Goal: Information Seeking & Learning: Learn about a topic

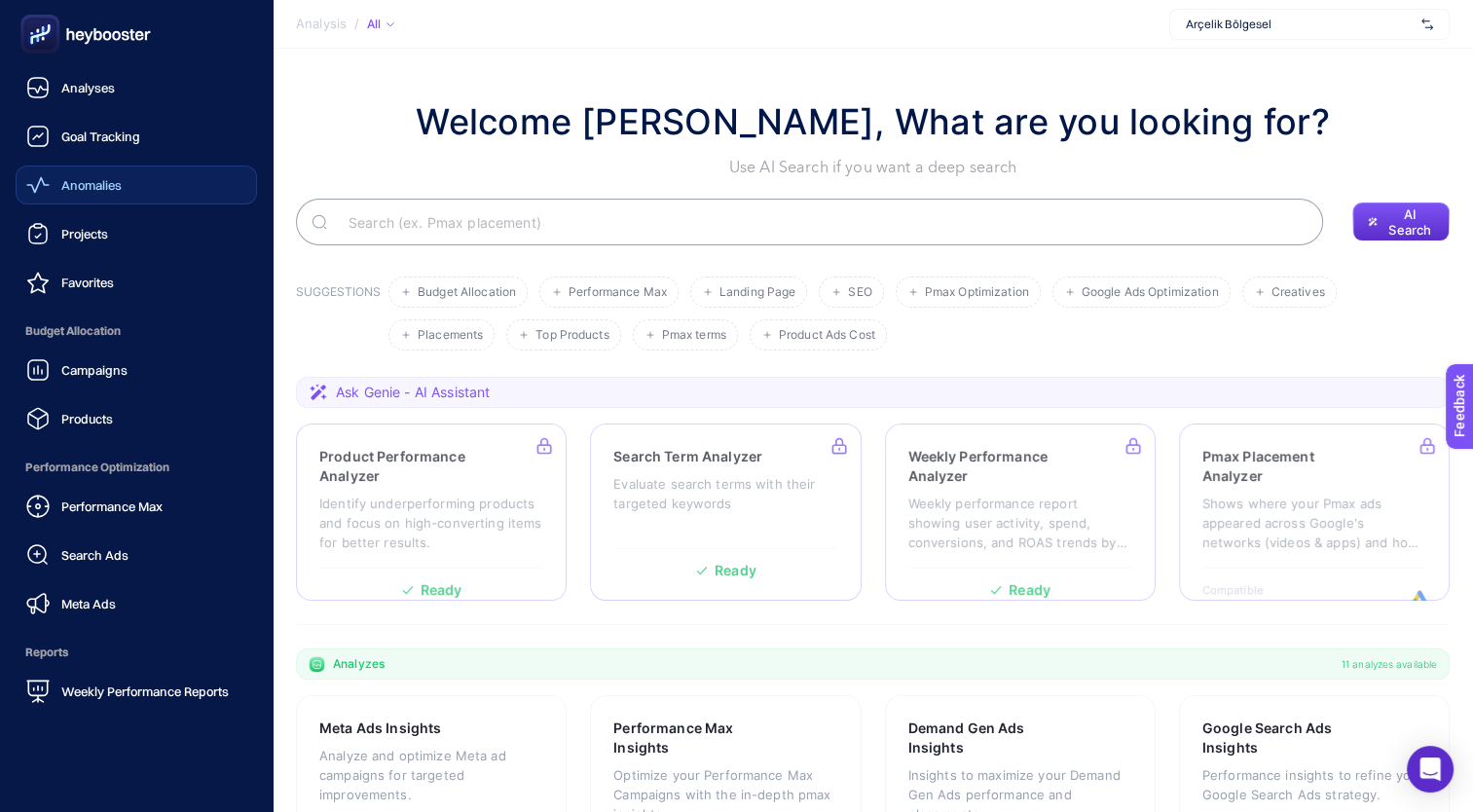
click at [141, 197] on link "Anomalies" at bounding box center [136, 185] width 242 height 39
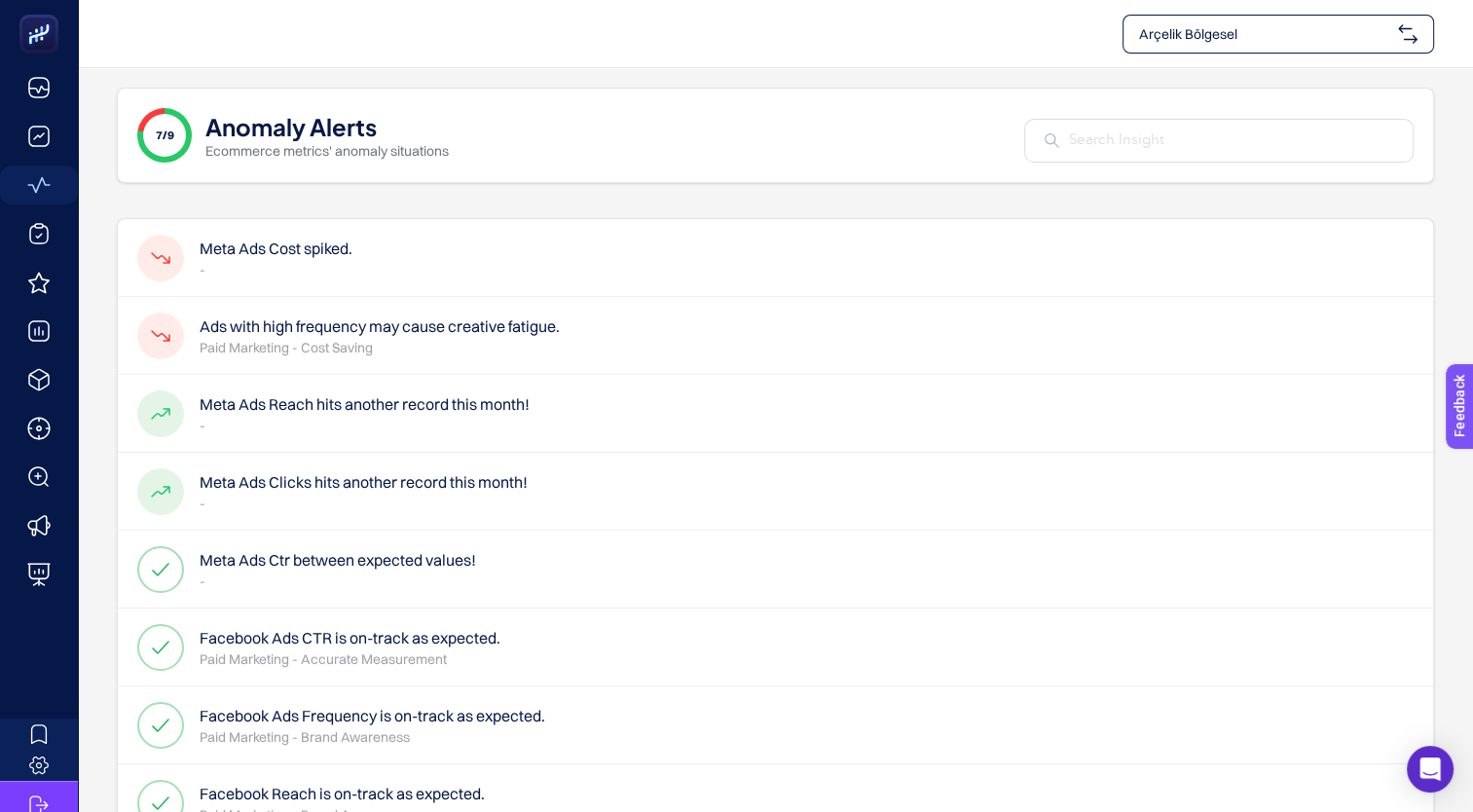
click at [411, 290] on div "Meta Ads Cost spiked. -" at bounding box center [776, 257] width 1316 height 78
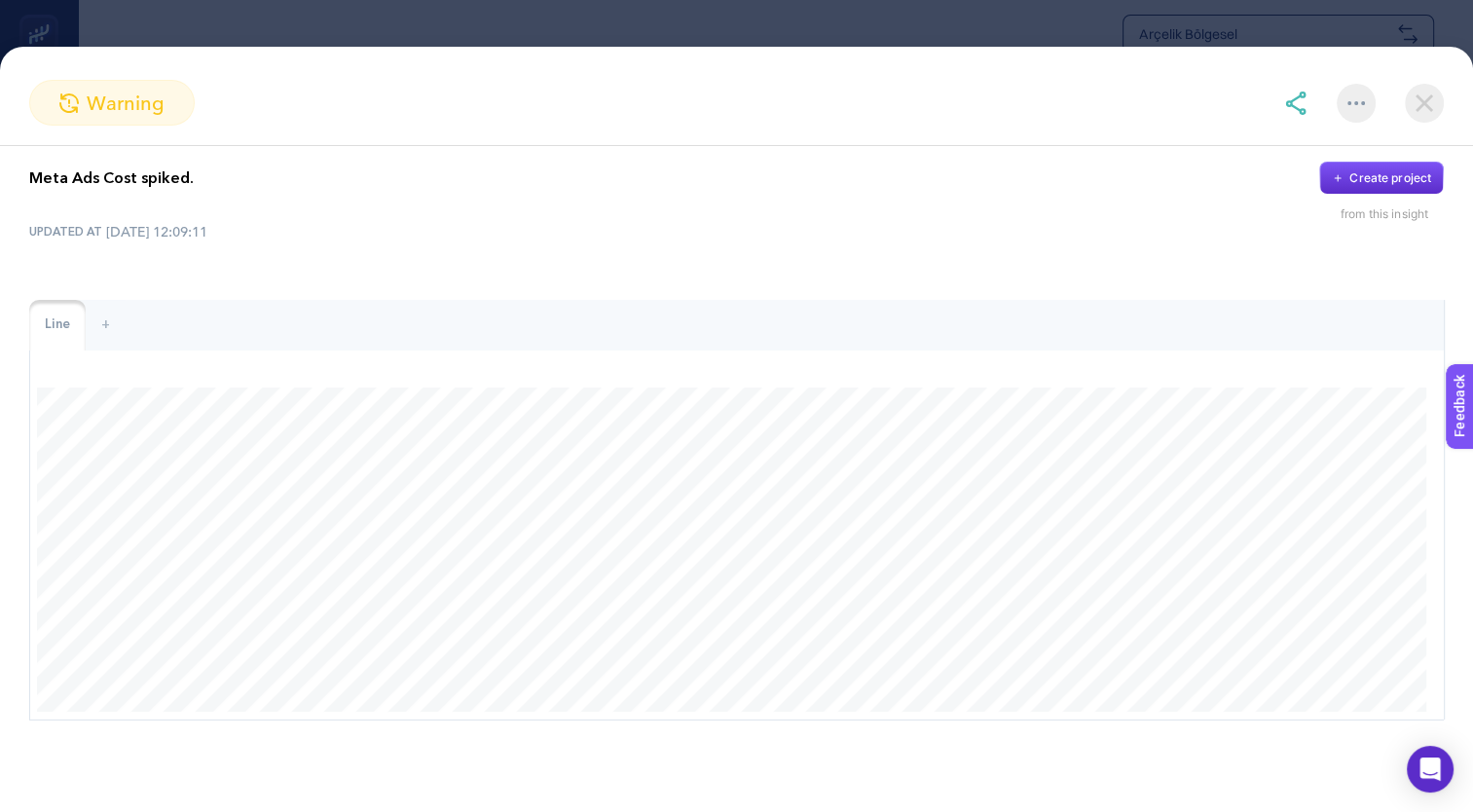
scroll to position [135, 0]
click at [1425, 98] on img at bounding box center [1424, 102] width 39 height 39
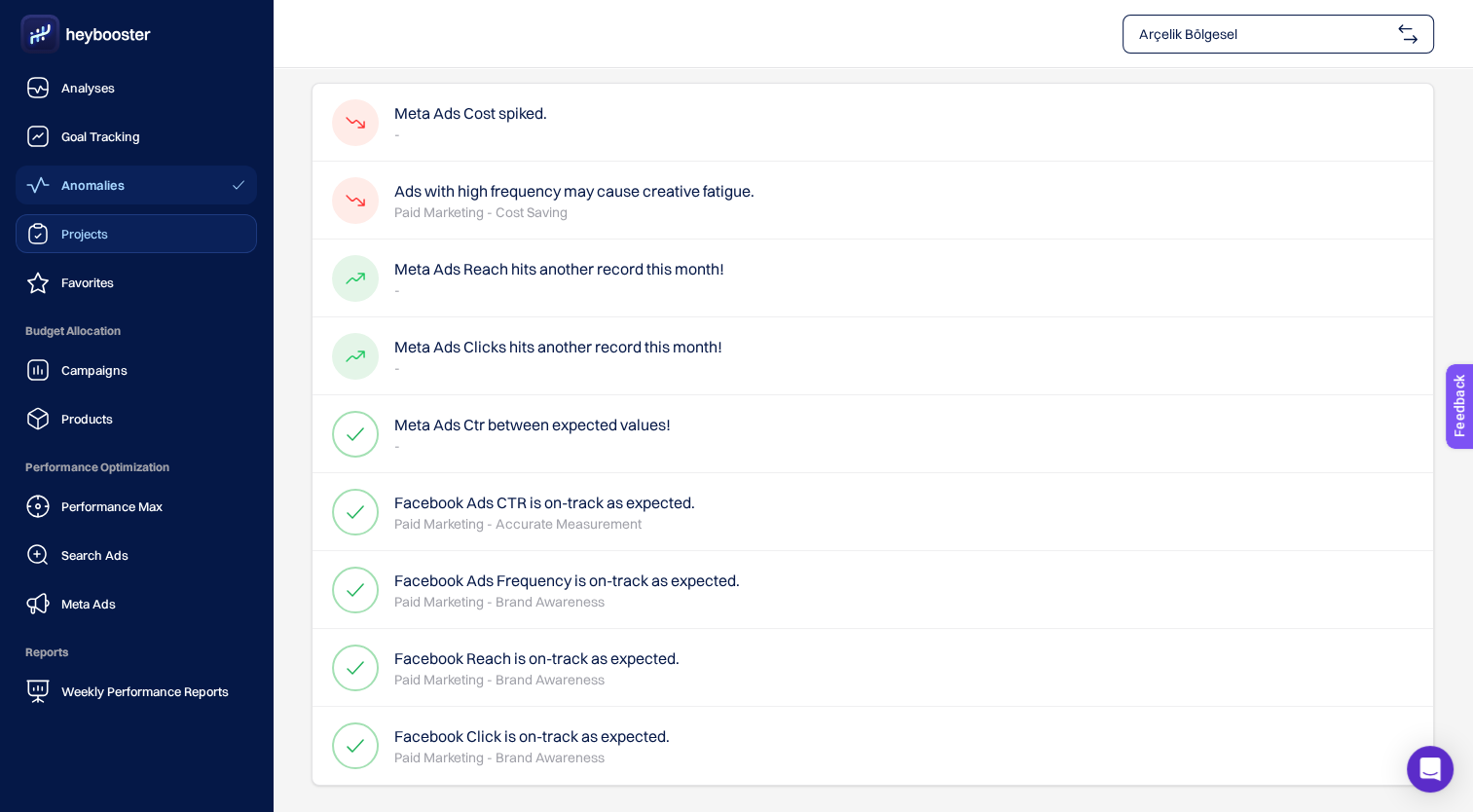
click at [155, 251] on link "Projects" at bounding box center [136, 234] width 242 height 39
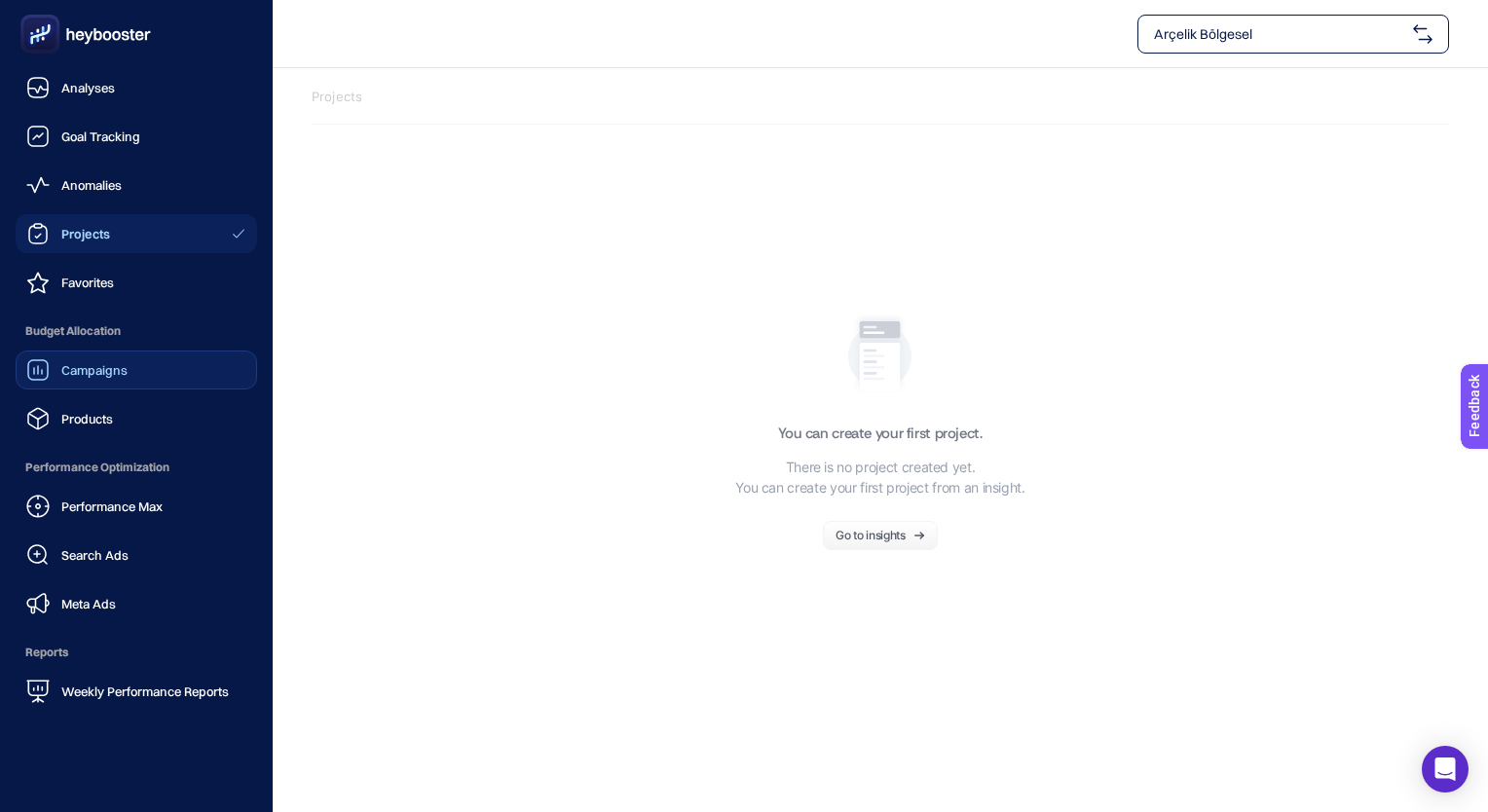
click at [183, 376] on link "Campaigns" at bounding box center [136, 370] width 242 height 39
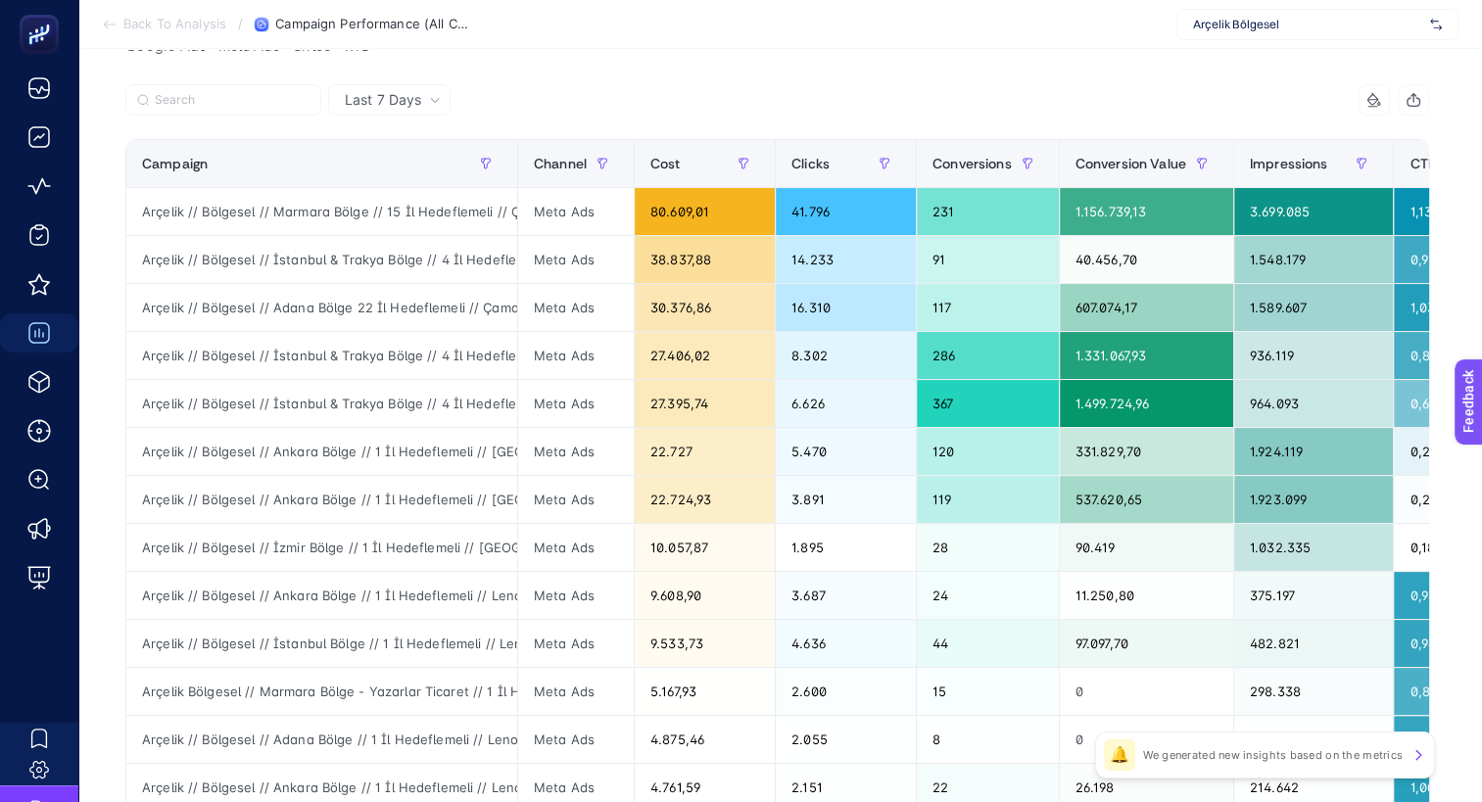
scroll to position [545, 0]
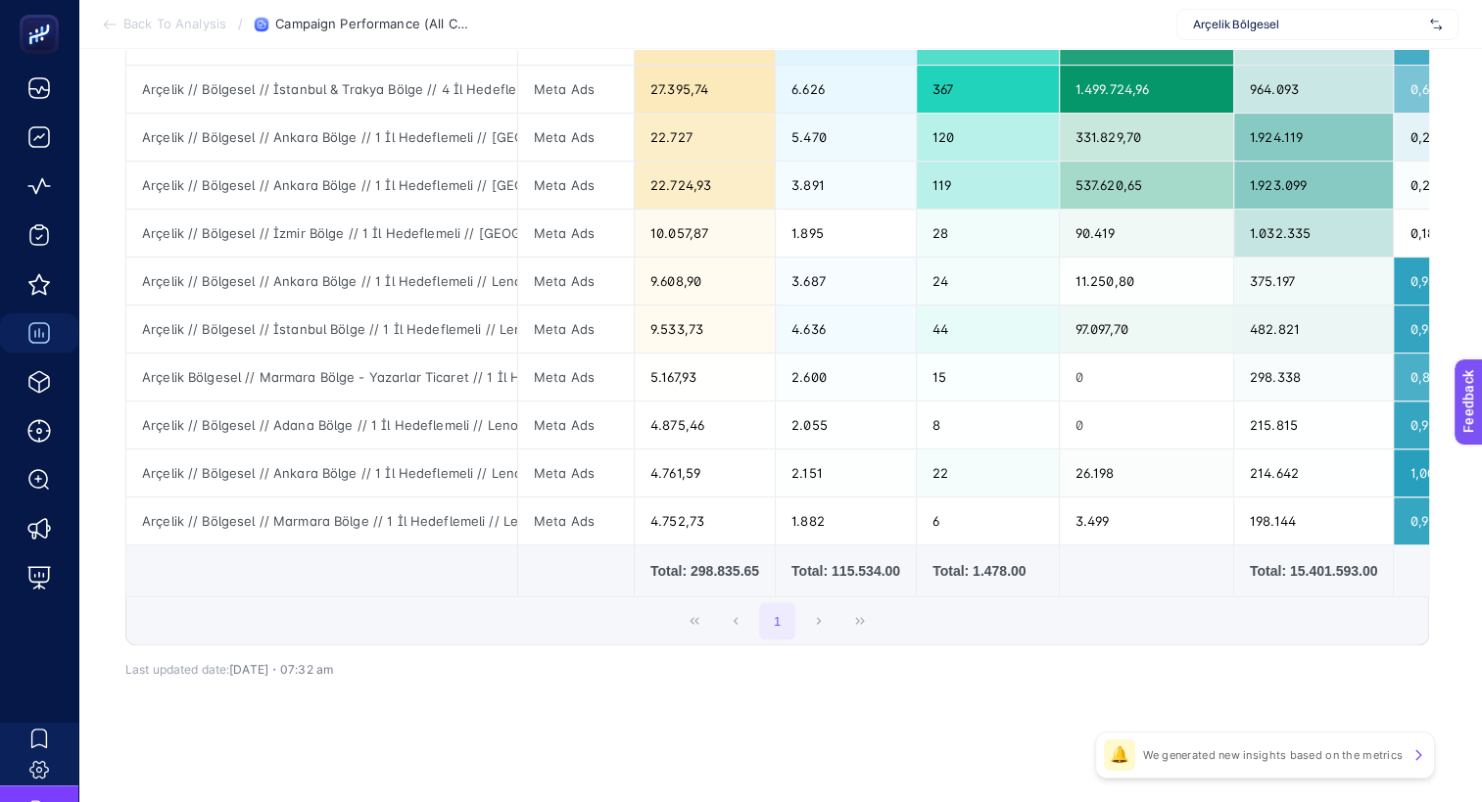
click at [821, 625] on div "1" at bounding box center [777, 621] width 1302 height 47
click at [826, 625] on div "1" at bounding box center [777, 621] width 1302 height 47
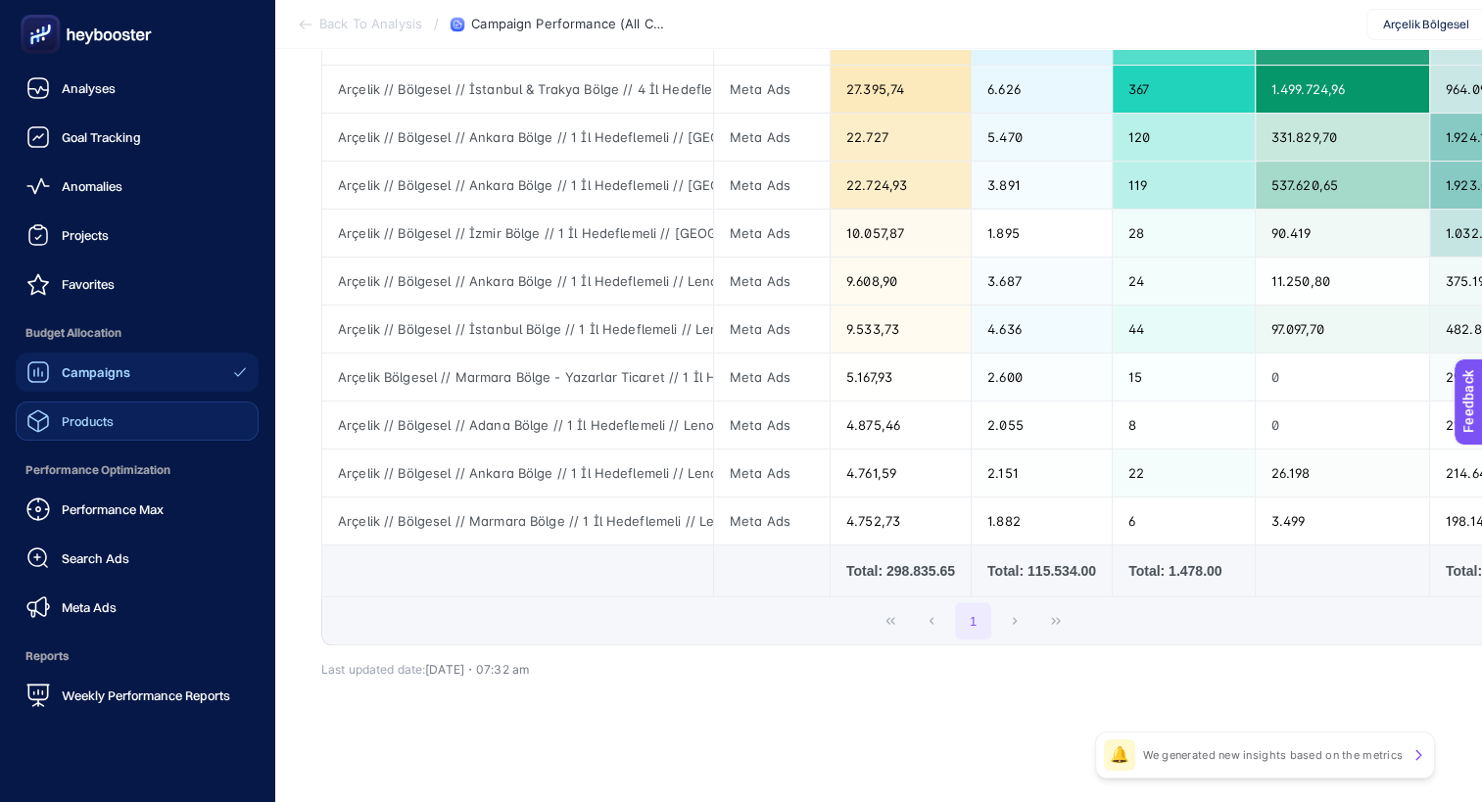
click at [145, 409] on link "Products" at bounding box center [137, 421] width 243 height 39
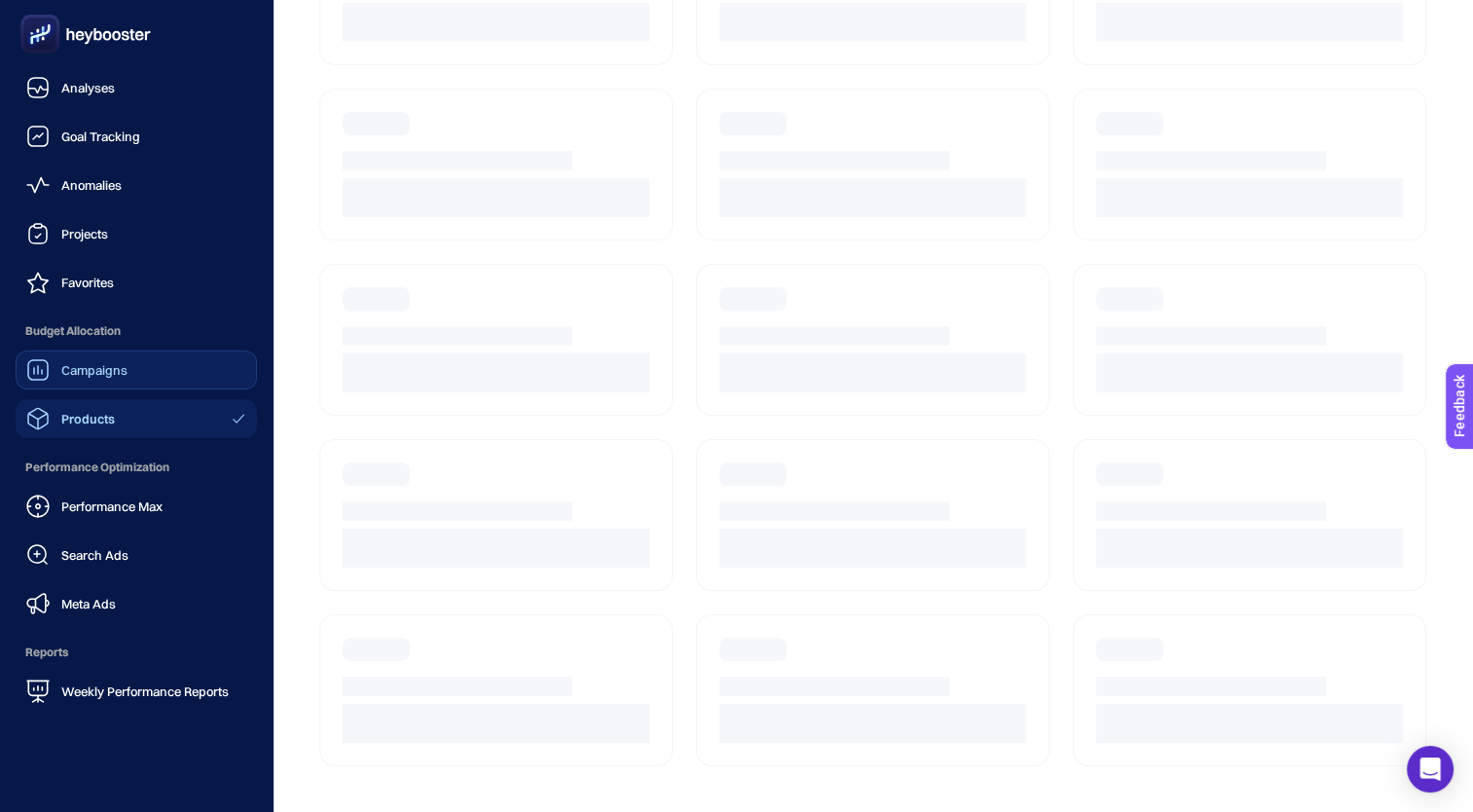
scroll to position [36, 0]
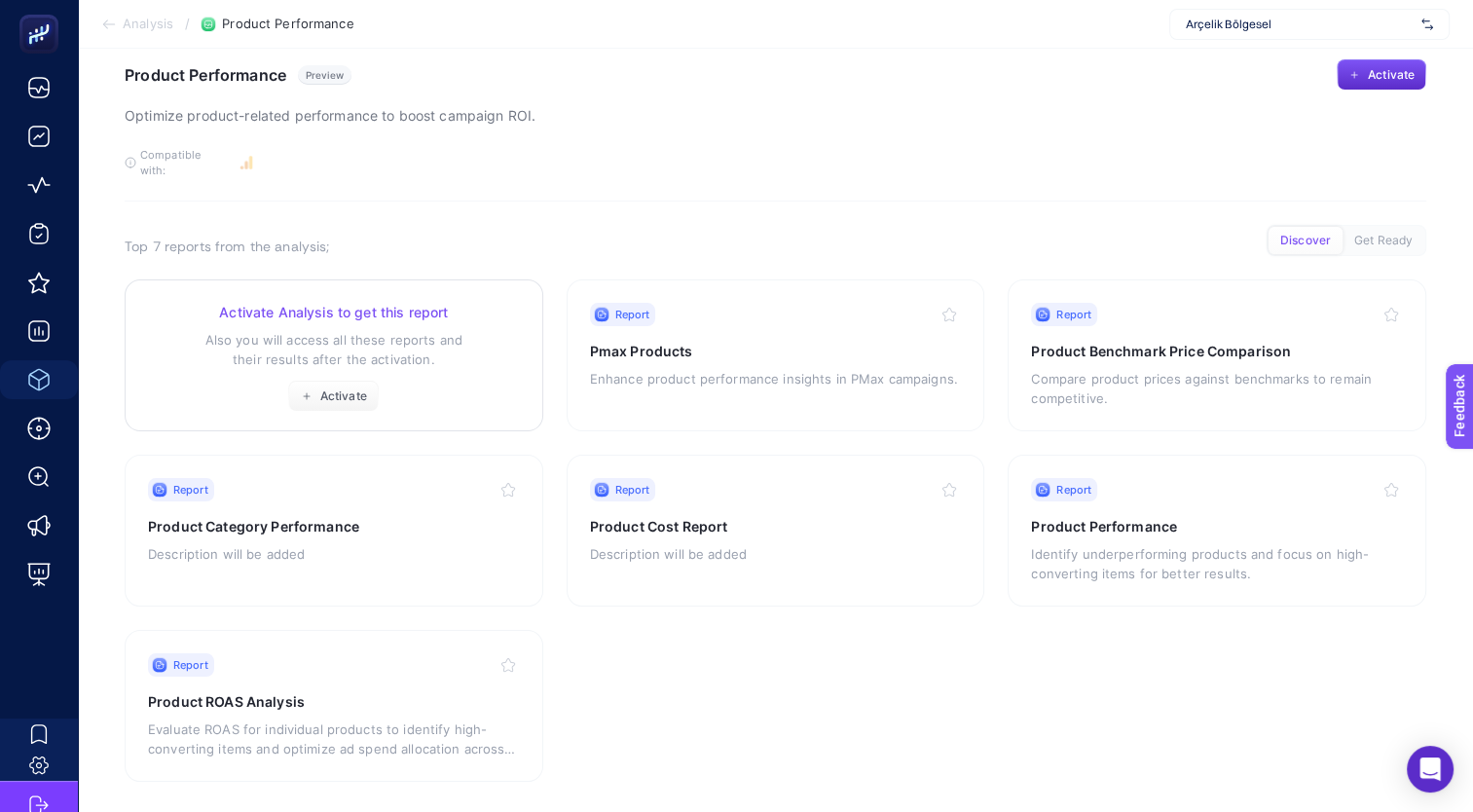
click at [412, 364] on div "Activate Analysis to get this report Also you will access all these reports and…" at bounding box center [334, 358] width 372 height 109
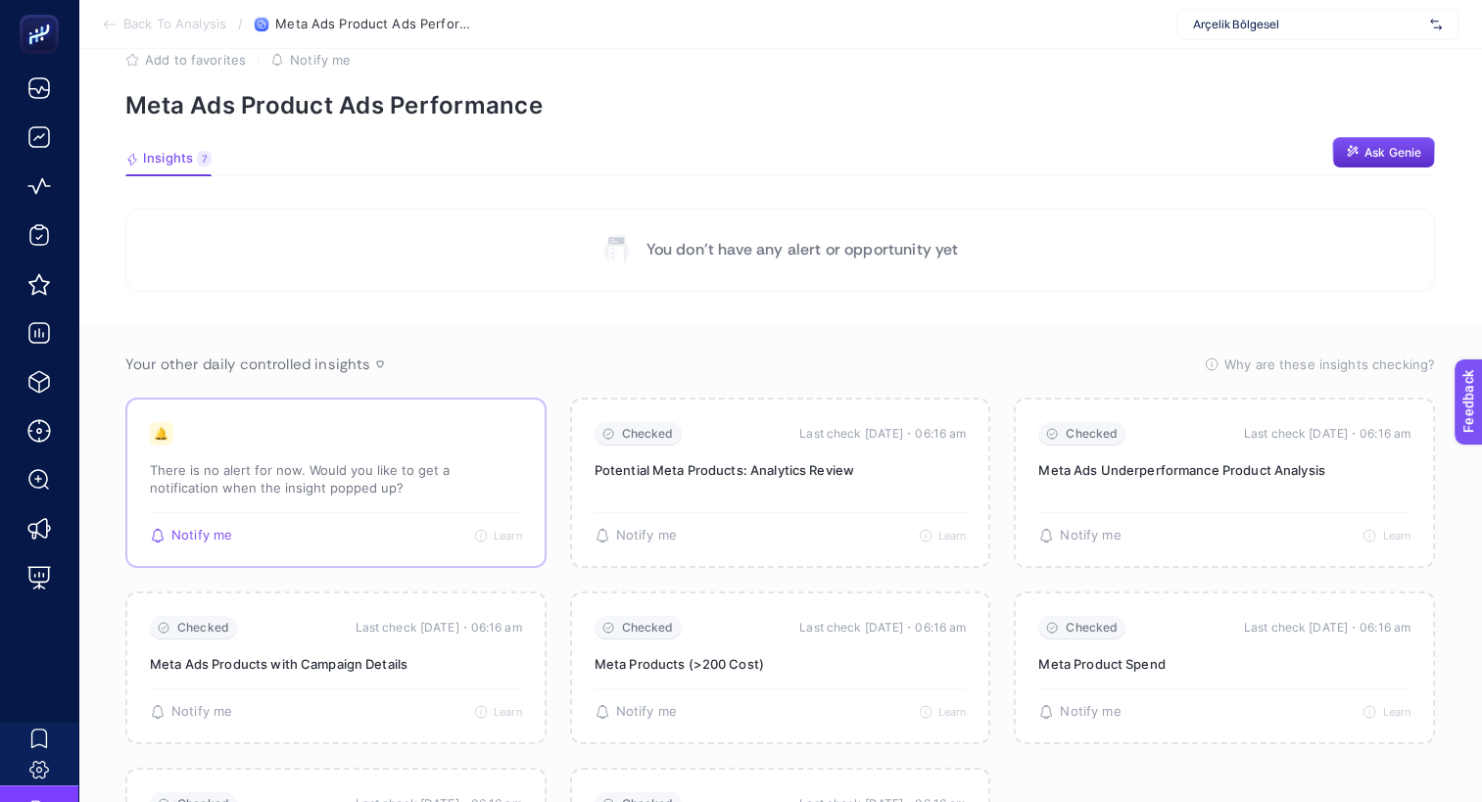
click at [541, 500] on div "Checked Last check [DATE]・06:16 am Underperforming Meta Products: Analytics Rev…" at bounding box center [335, 483] width 421 height 170
click at [326, 482] on p "There is no alert for now. Would you like to get a notification when the insigh…" at bounding box center [336, 478] width 372 height 35
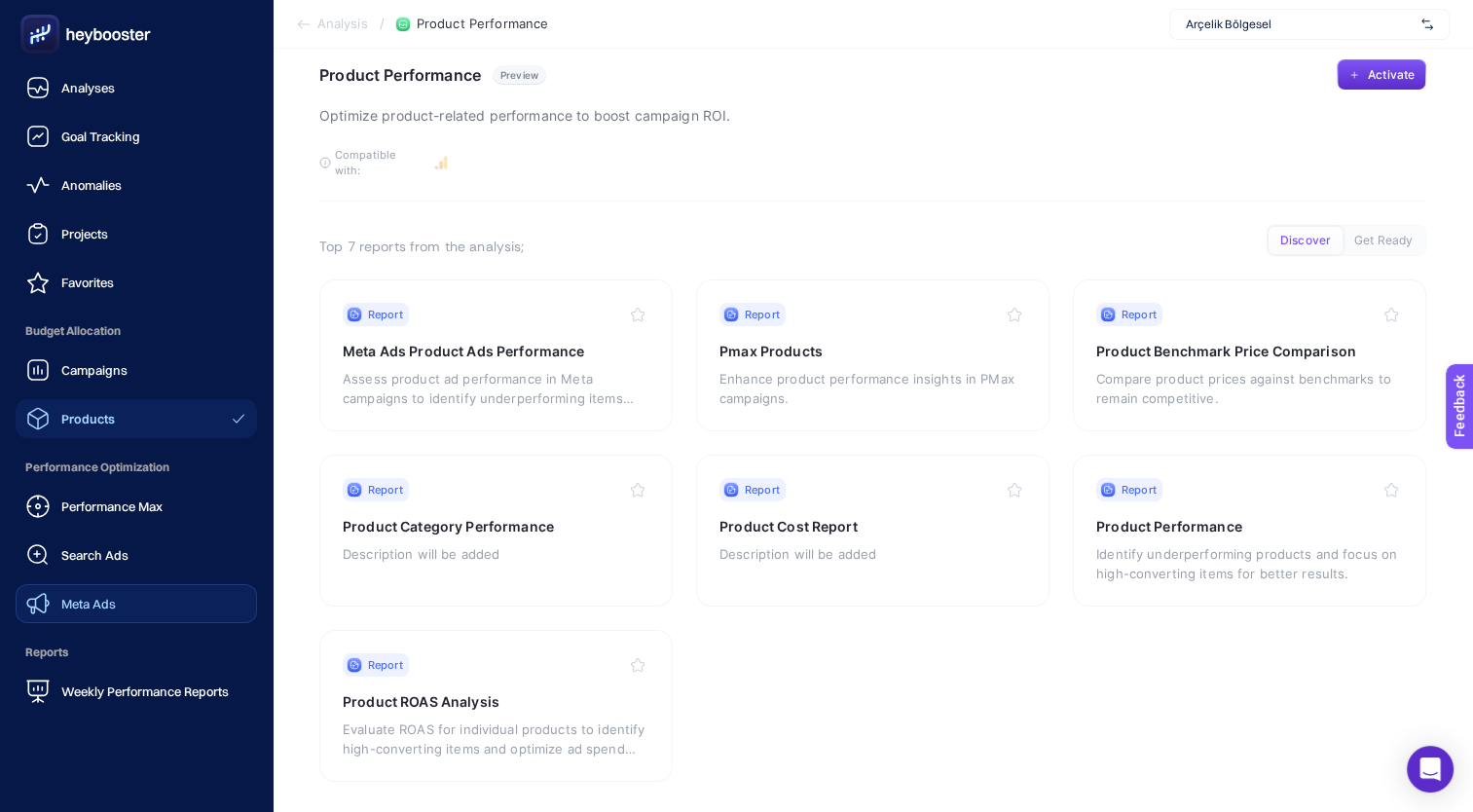
click at [135, 605] on link "Meta Ads" at bounding box center [136, 603] width 242 height 39
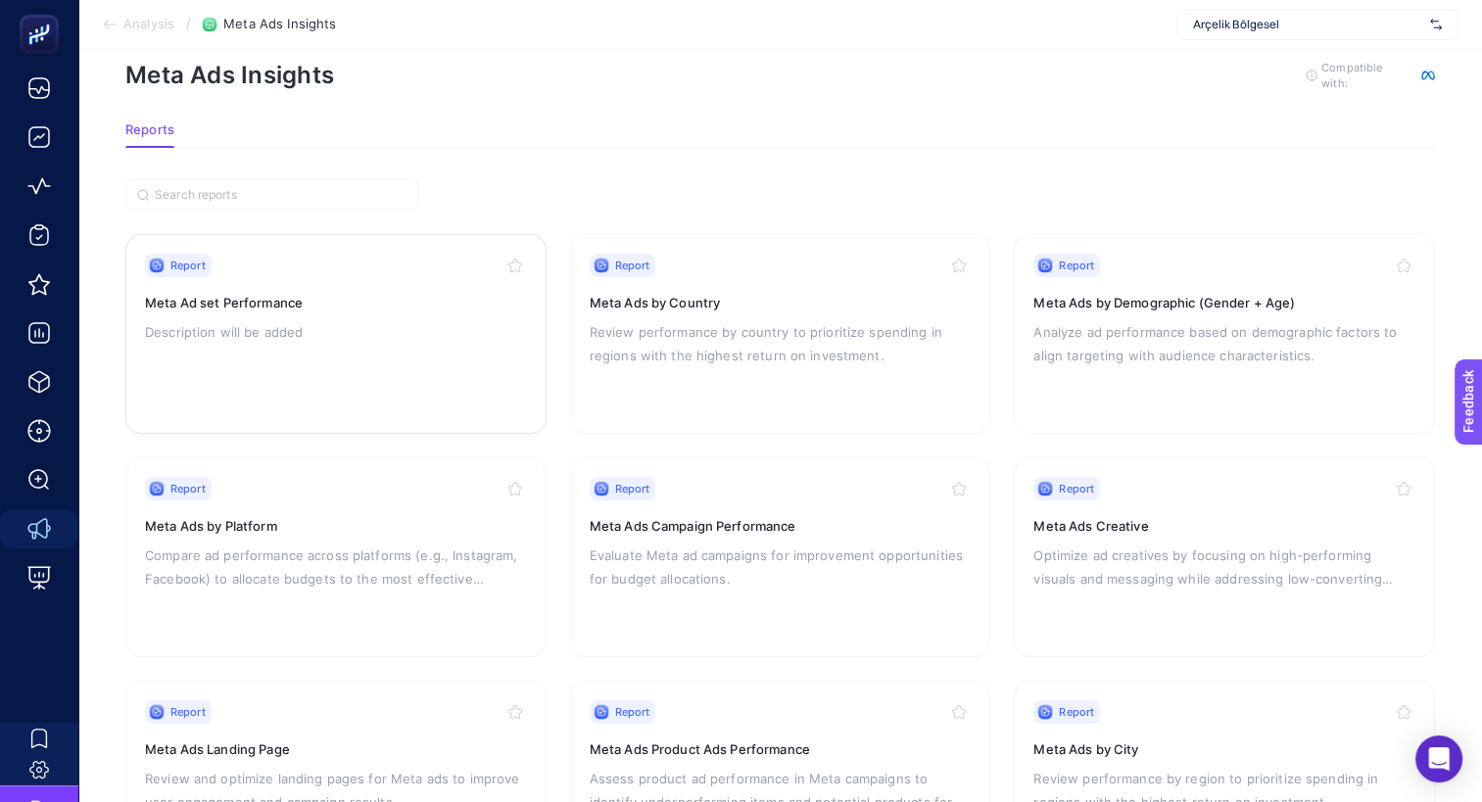
click at [403, 356] on div "Report Meta Ad set Performance Description will be added" at bounding box center [336, 334] width 382 height 161
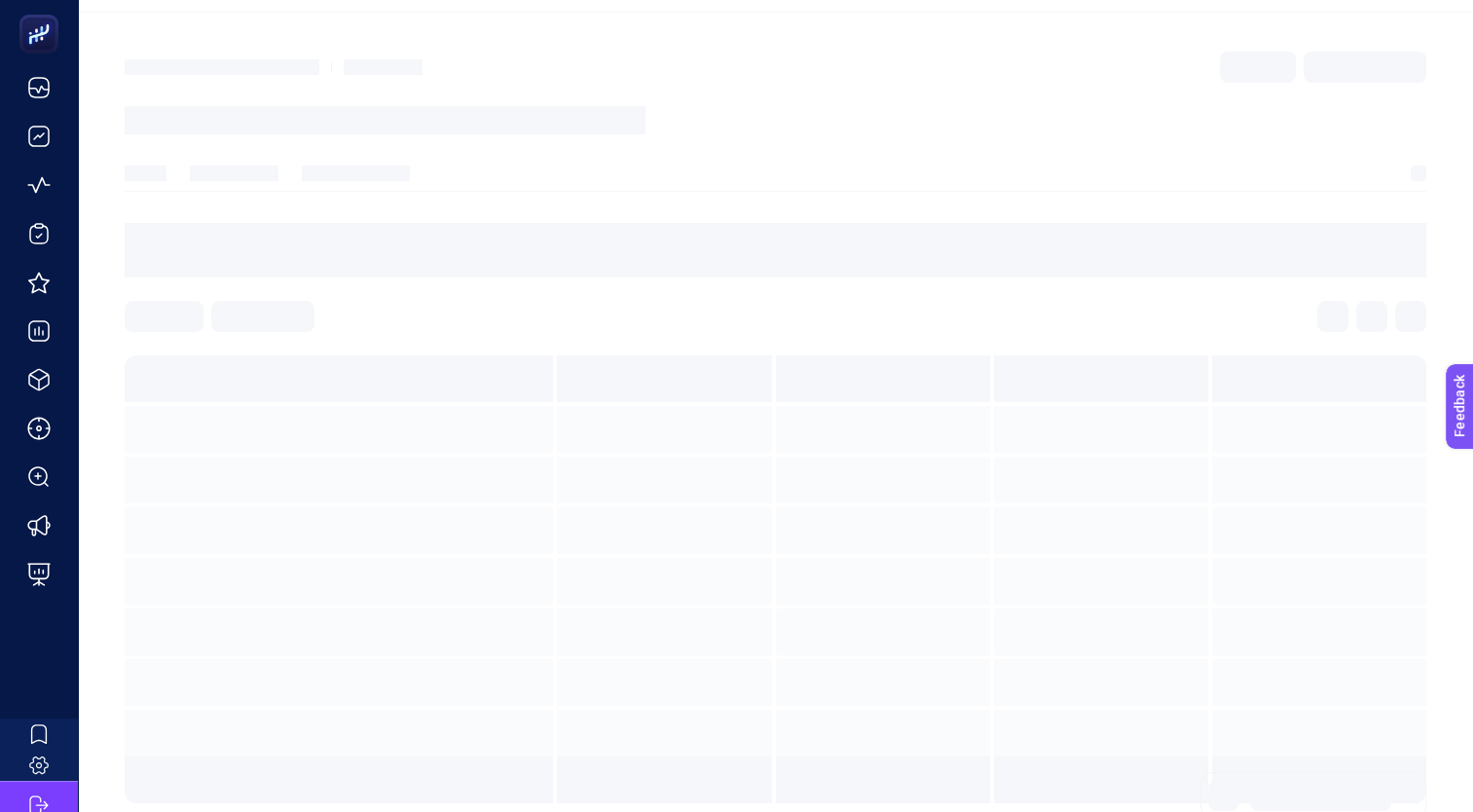
scroll to position [8, 0]
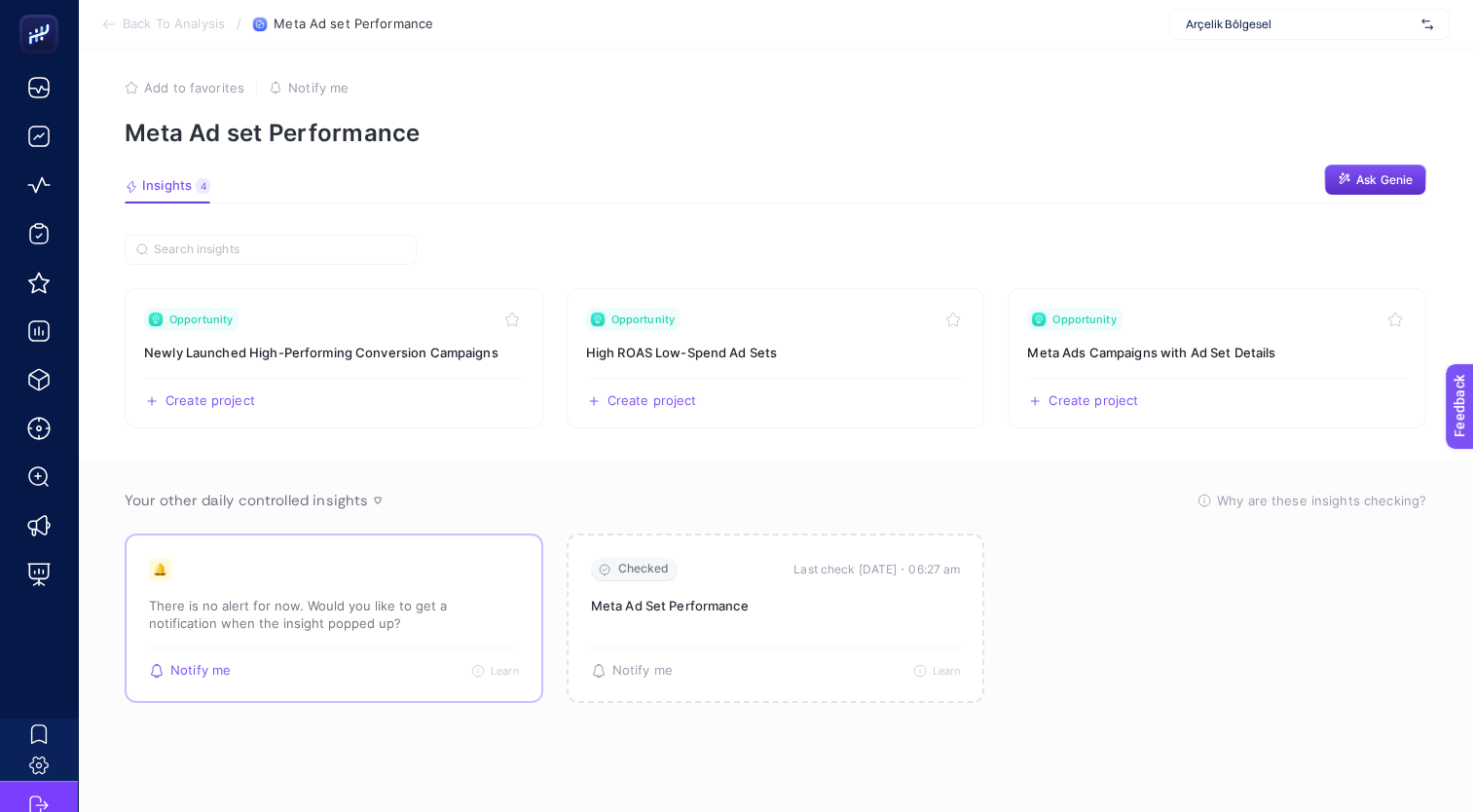
click at [387, 620] on p "There is no alert for now. Would you like to get a notification when the insigh…" at bounding box center [334, 614] width 370 height 35
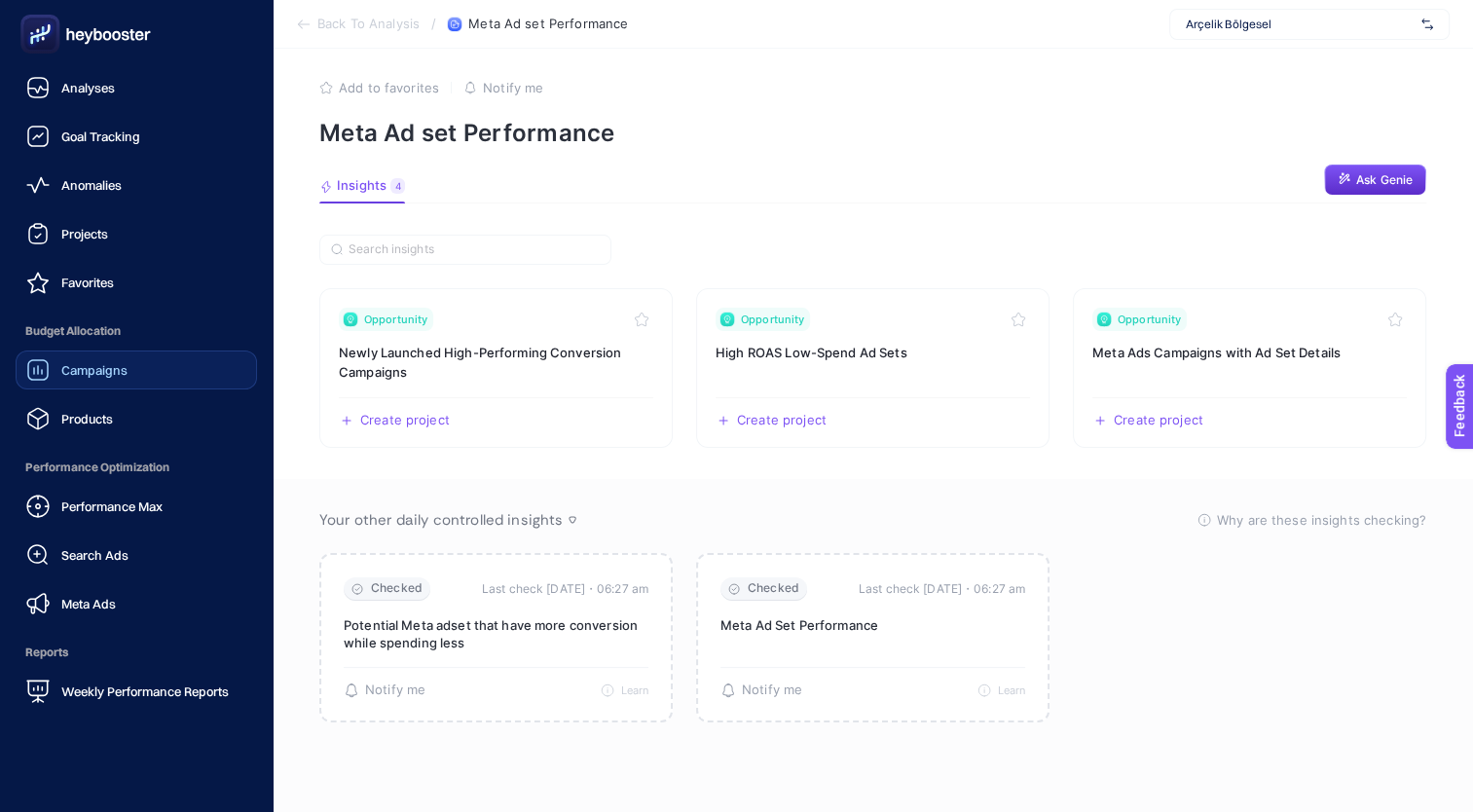
click at [113, 370] on span "Campaigns" at bounding box center [94, 370] width 67 height 16
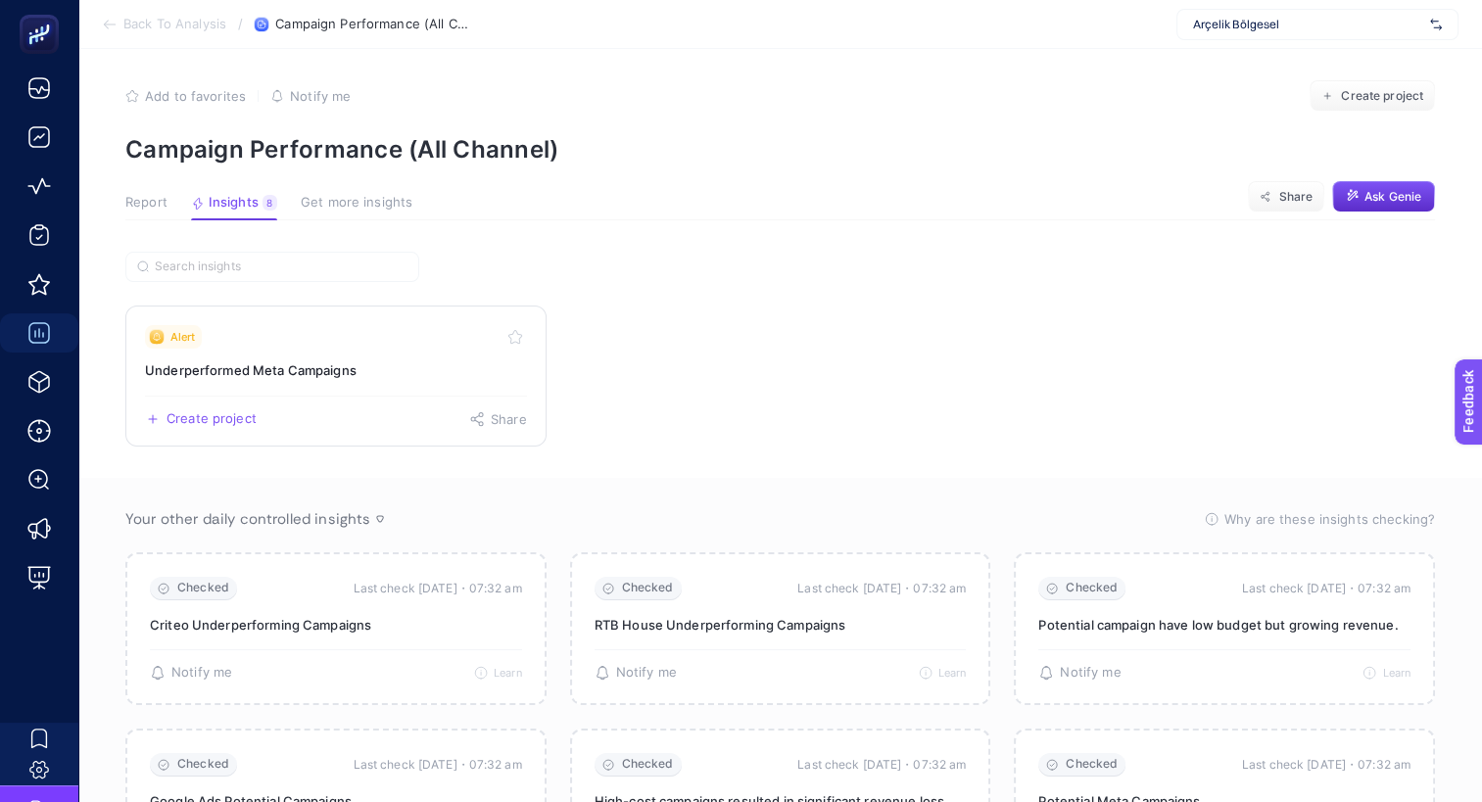
click at [321, 393] on link "Alert Underperformed Meta Campaigns Create project Share" at bounding box center [335, 376] width 421 height 141
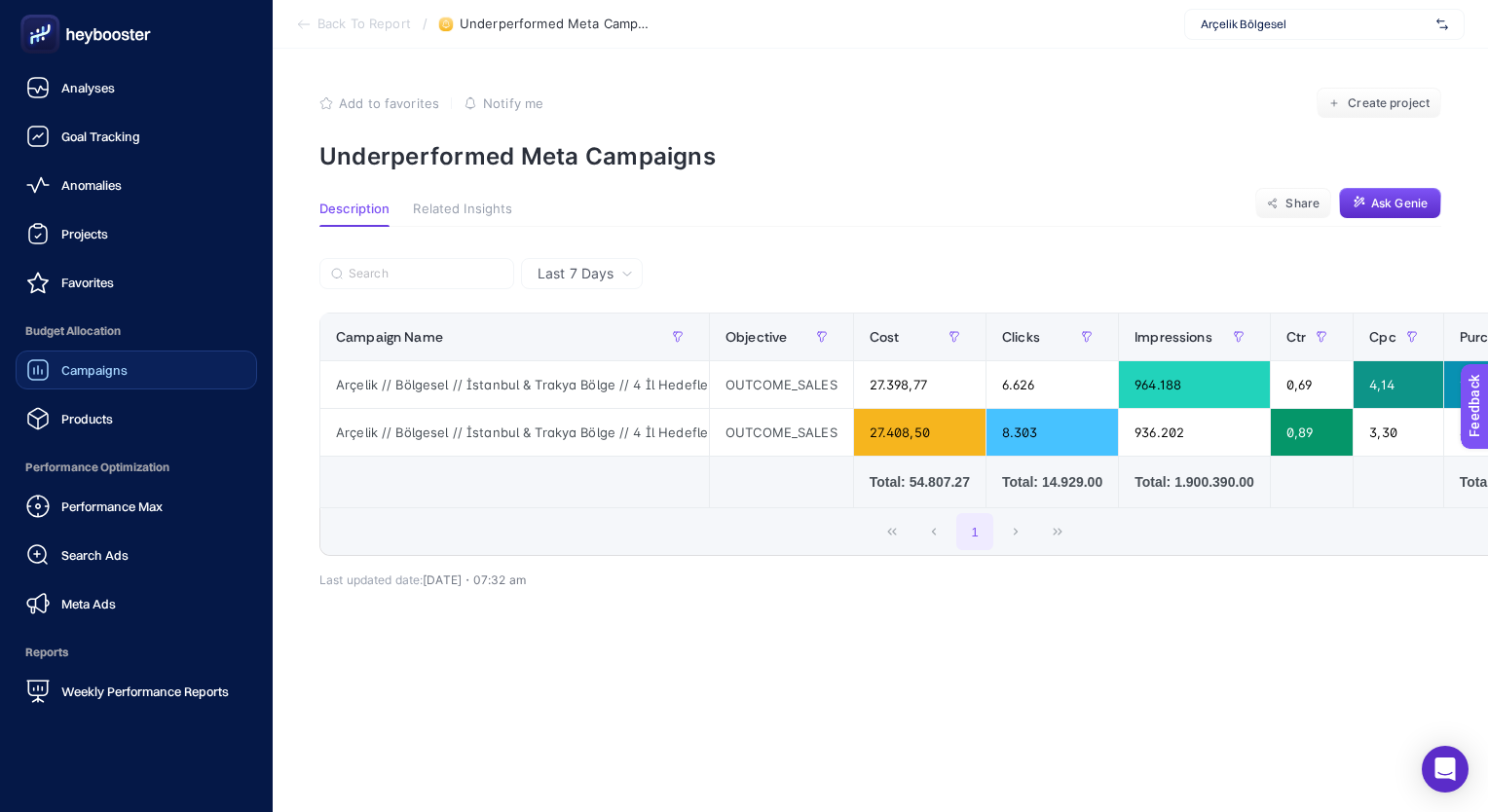
click at [110, 29] on icon at bounding box center [85, 34] width 140 height 39
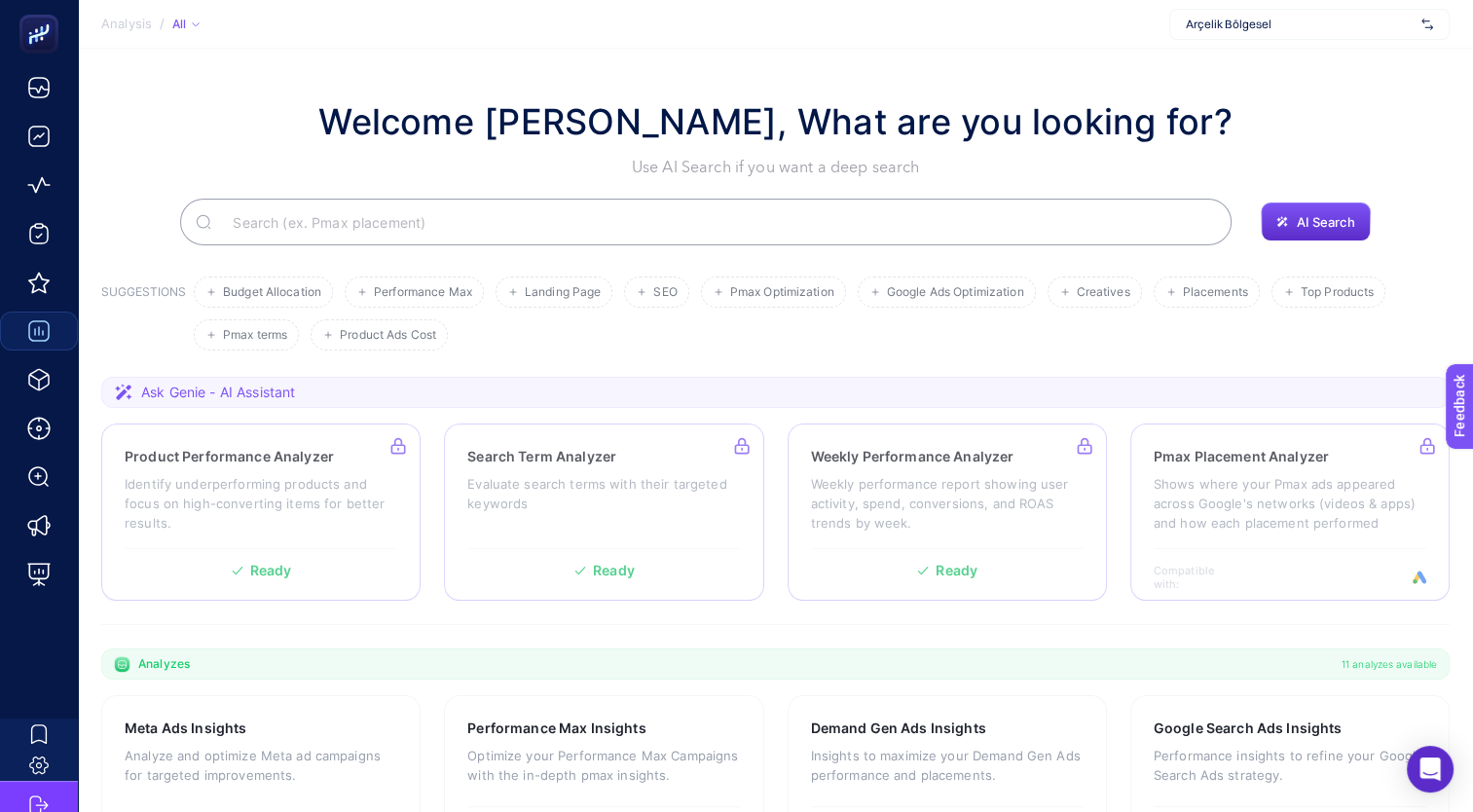
click at [1296, 37] on div "Arçelik Bölgesel" at bounding box center [1310, 24] width 280 height 31
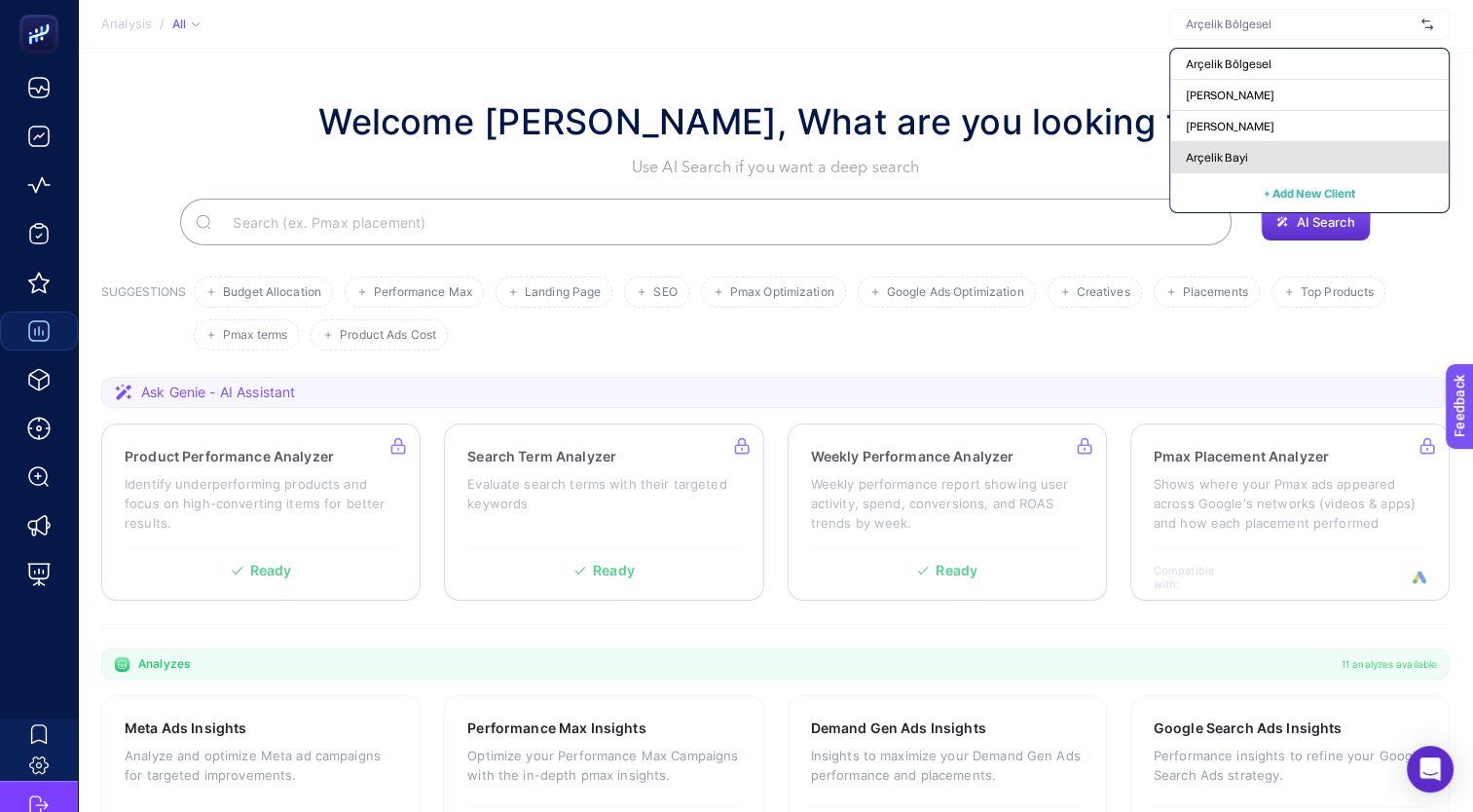
click at [1292, 155] on div "Arçelik Bayi" at bounding box center [1310, 157] width 278 height 31
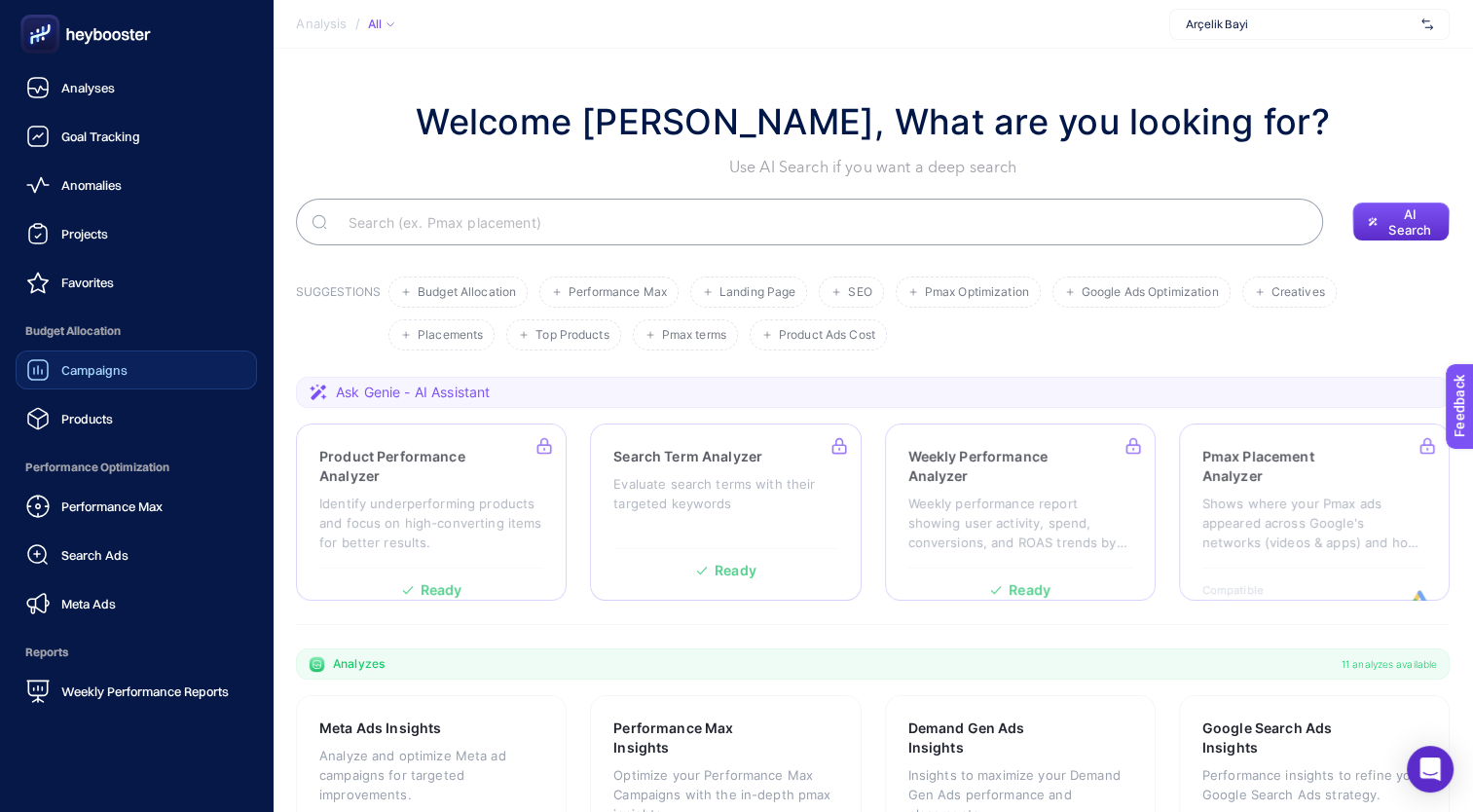
click at [132, 372] on link "Campaigns" at bounding box center [136, 370] width 242 height 39
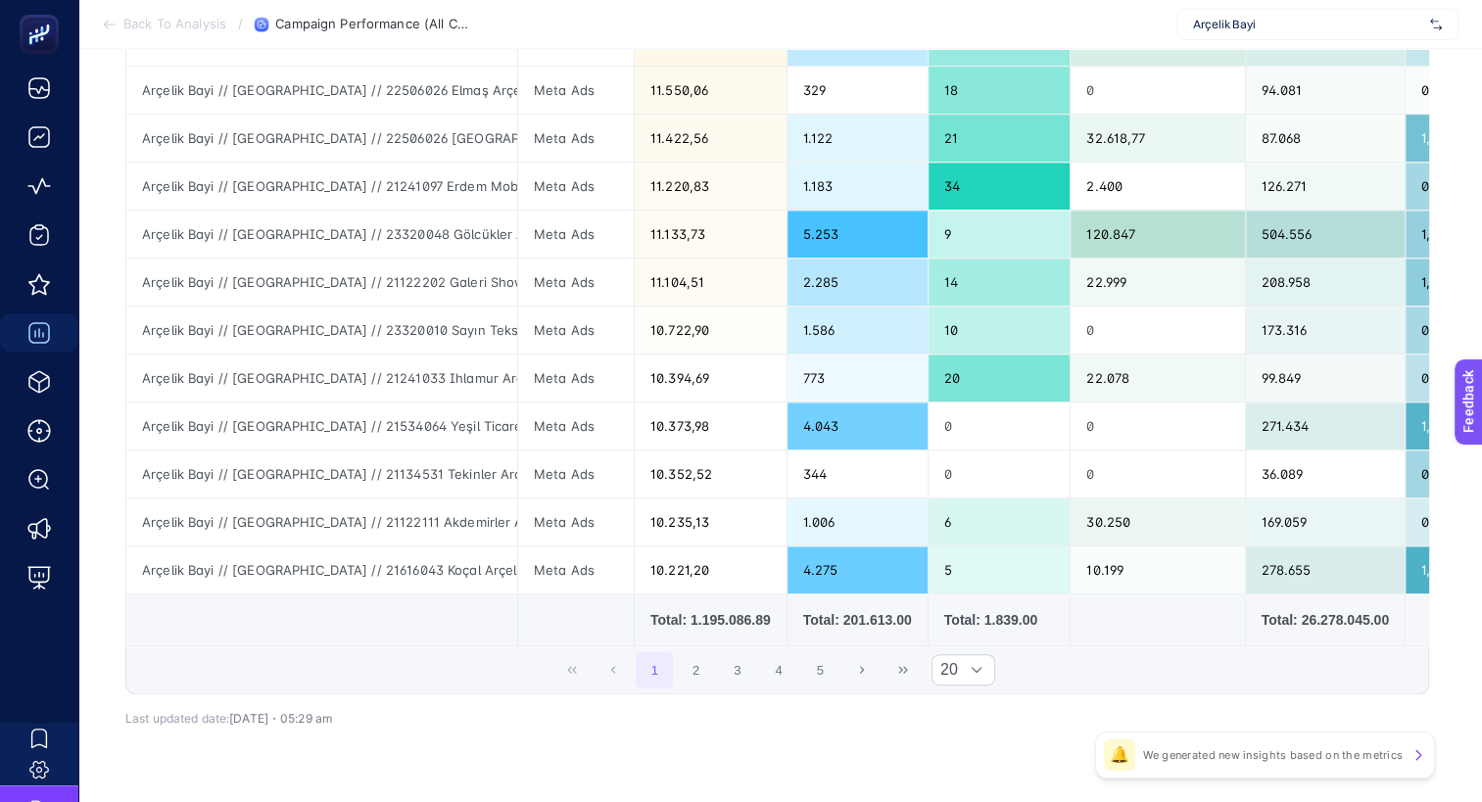
scroll to position [784, 0]
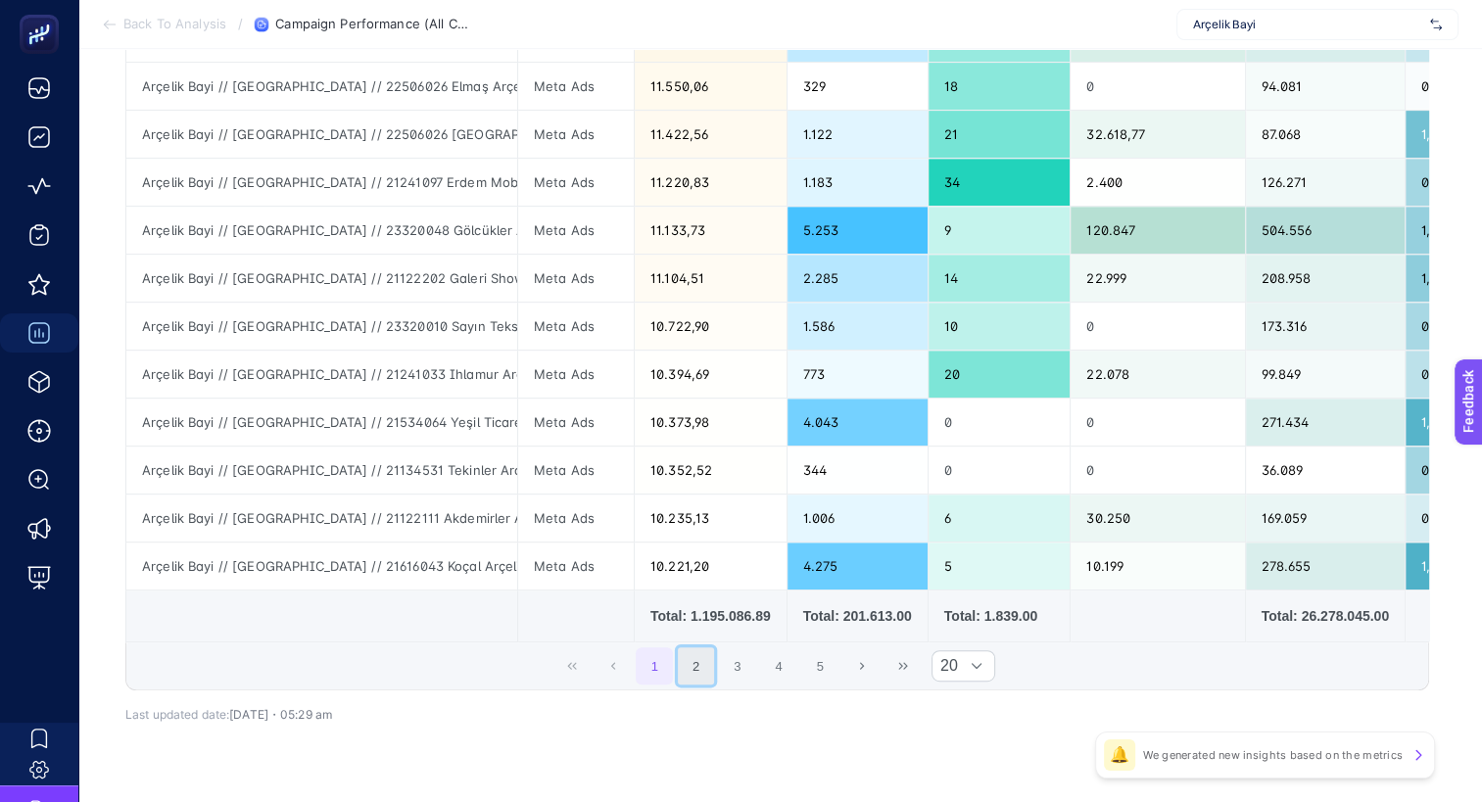
click at [713, 678] on button "2" at bounding box center [696, 666] width 37 height 37
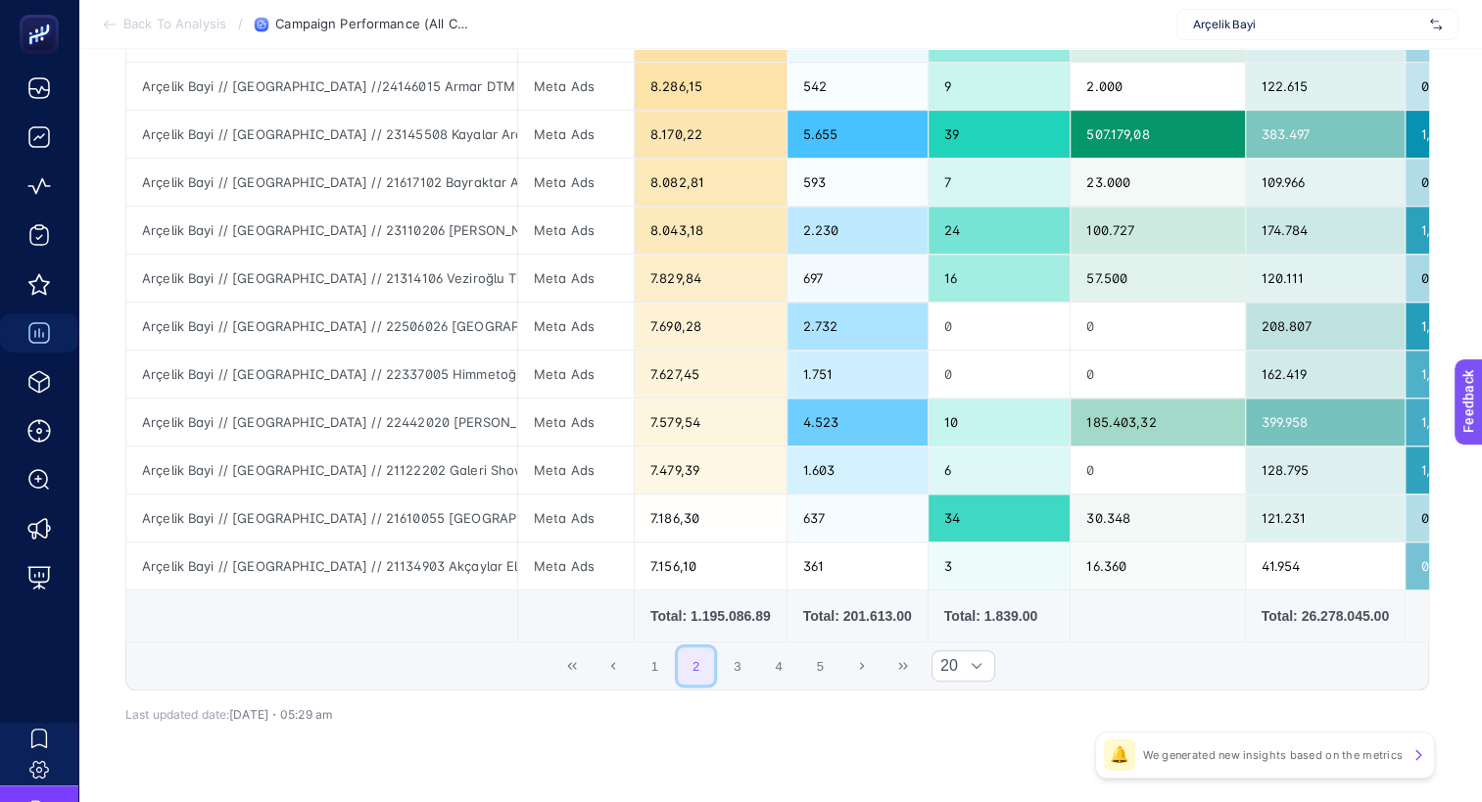
click at [709, 678] on button "2" at bounding box center [696, 666] width 37 height 37
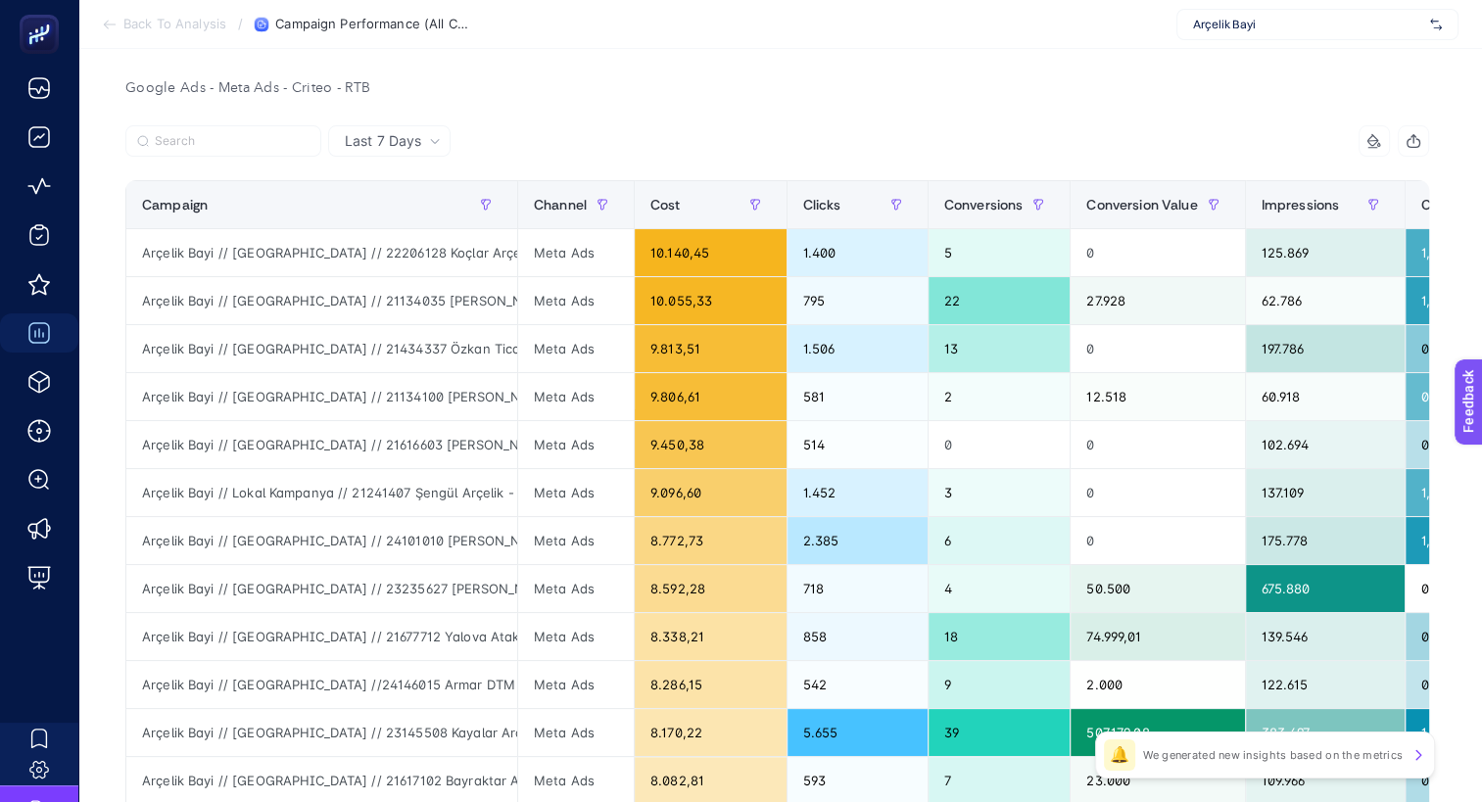
scroll to position [294, 0]
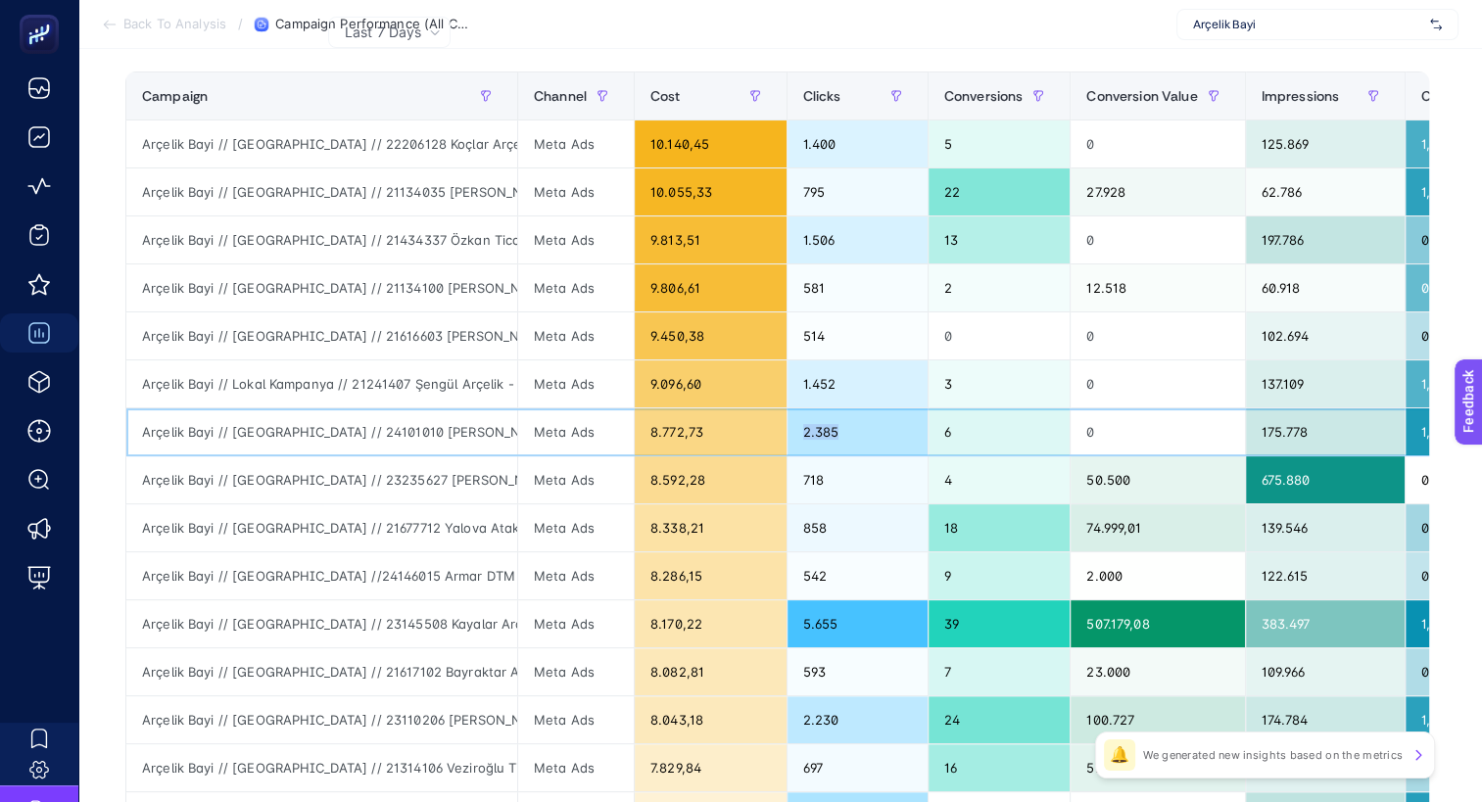
drag, startPoint x: 842, startPoint y: 434, endPoint x: 775, endPoint y: 434, distance: 66.6
click at [775, 434] on tr "Arçelik Bayi // [GEOGRAPHIC_DATA] // 24101010 [PERSON_NAME] Arçelik - İE // [GE…" at bounding box center [1453, 433] width 2655 height 48
click at [1071, 433] on div "0" at bounding box center [1157, 432] width 173 height 47
drag, startPoint x: 1297, startPoint y: 424, endPoint x: 1226, endPoint y: 429, distance: 71.7
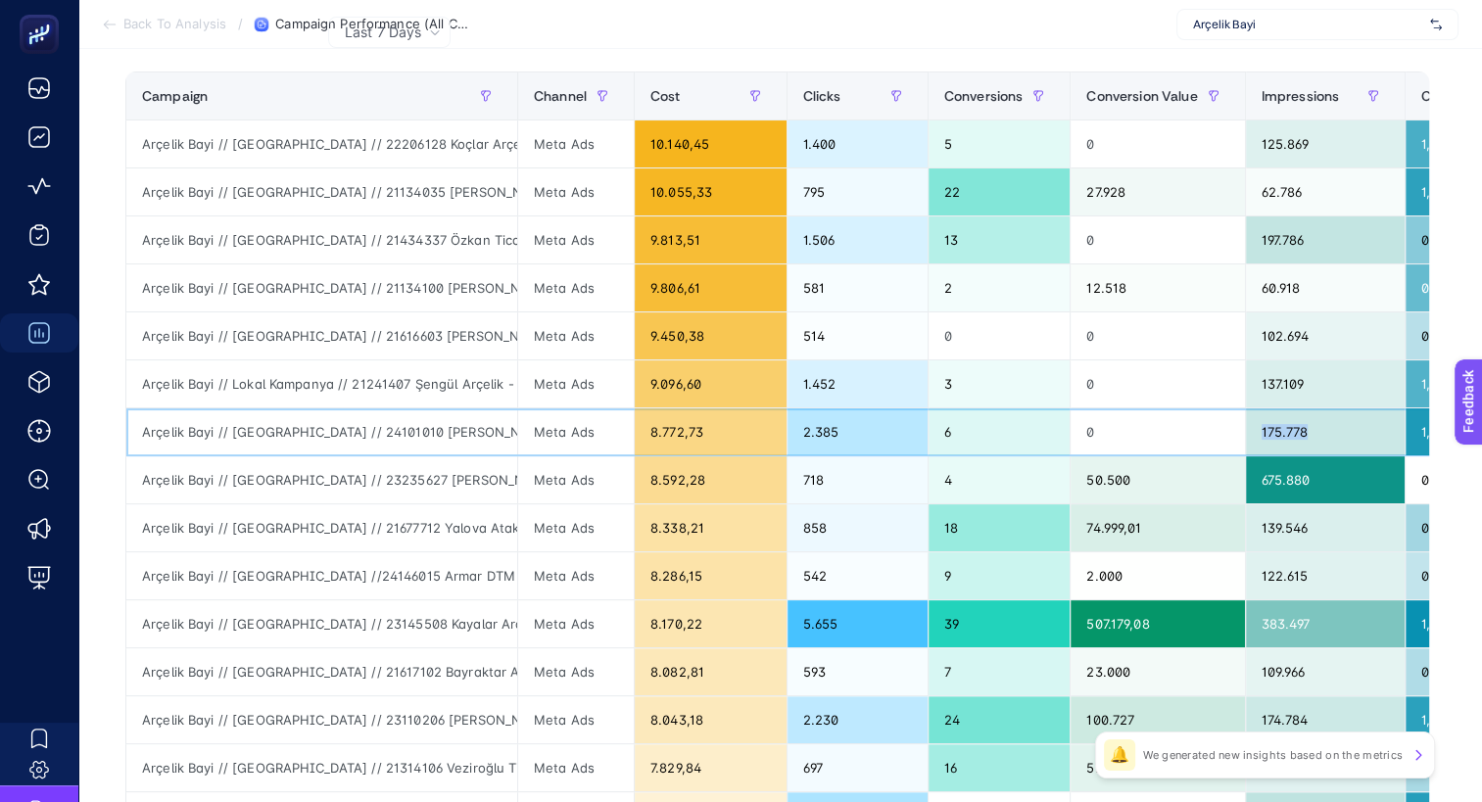
click at [1246, 429] on div "175.778" at bounding box center [1325, 432] width 159 height 47
click at [1349, 442] on div "175.778" at bounding box center [1325, 432] width 159 height 47
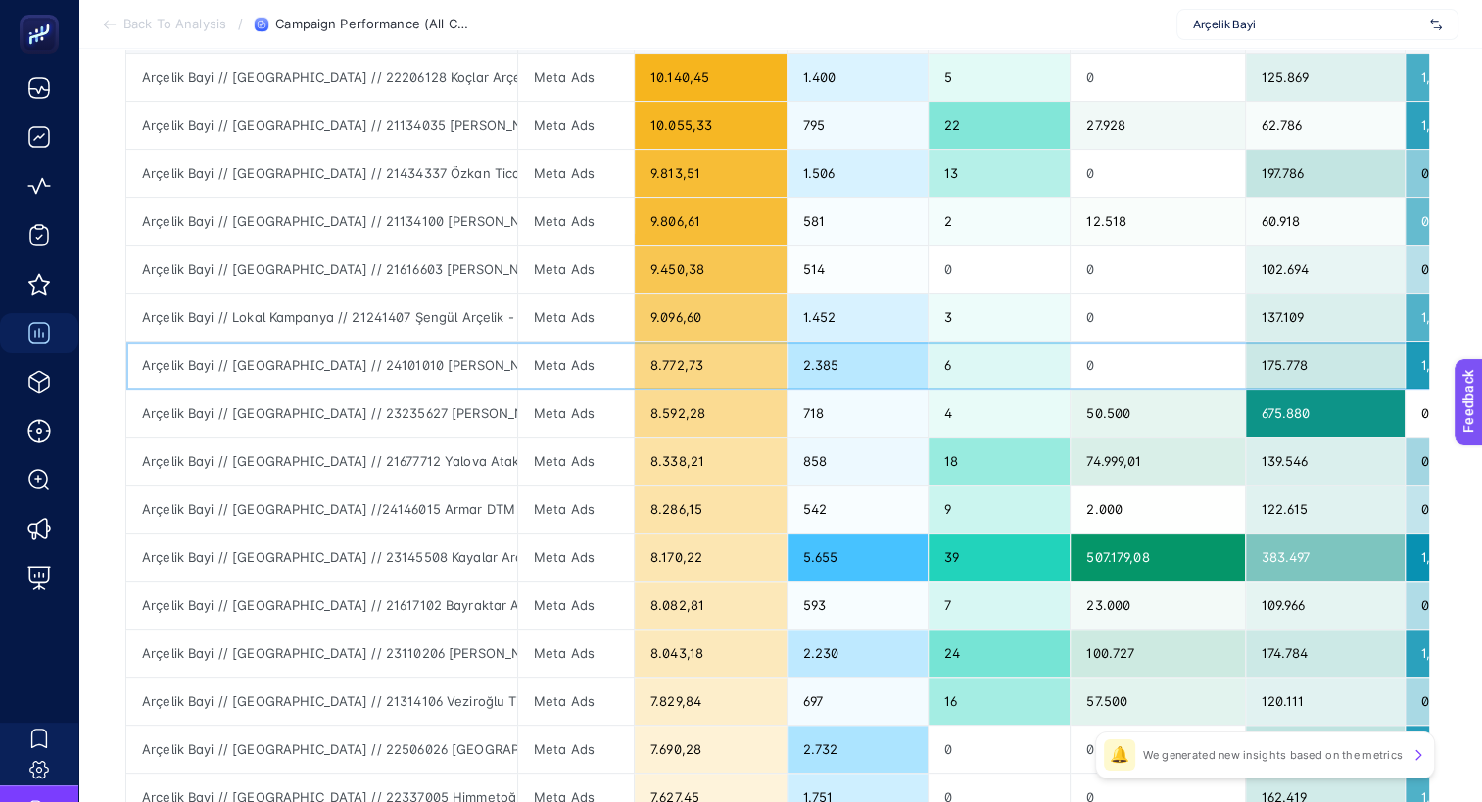
scroll to position [392, 0]
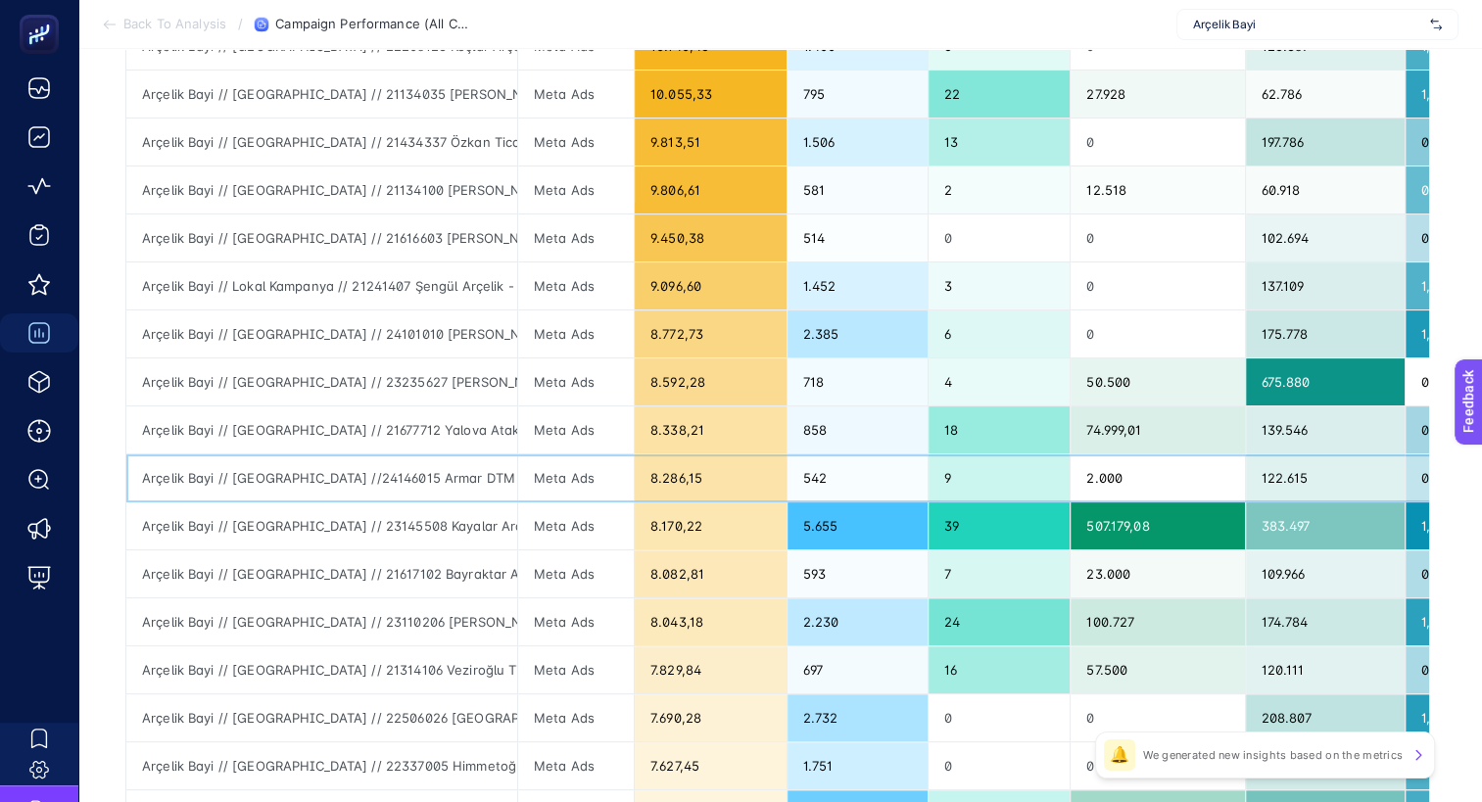
click at [500, 482] on div "Arçelik Bayi // [GEOGRAPHIC_DATA] //24146015 Armar DTM Arçelik - İE // [GEOGRAP…" at bounding box center [321, 478] width 391 height 47
drag, startPoint x: 647, startPoint y: 480, endPoint x: 793, endPoint y: 490, distance: 146.3
click at [793, 490] on tr "Arçelik Bayi // [GEOGRAPHIC_DATA] //24146015 Armar DTM Arçelik - İE // [GEOGRAP…" at bounding box center [1453, 479] width 2655 height 48
drag, startPoint x: 793, startPoint y: 490, endPoint x: 716, endPoint y: 472, distance: 78.4
click at [716, 472] on div "8.286,15" at bounding box center [711, 478] width 152 height 47
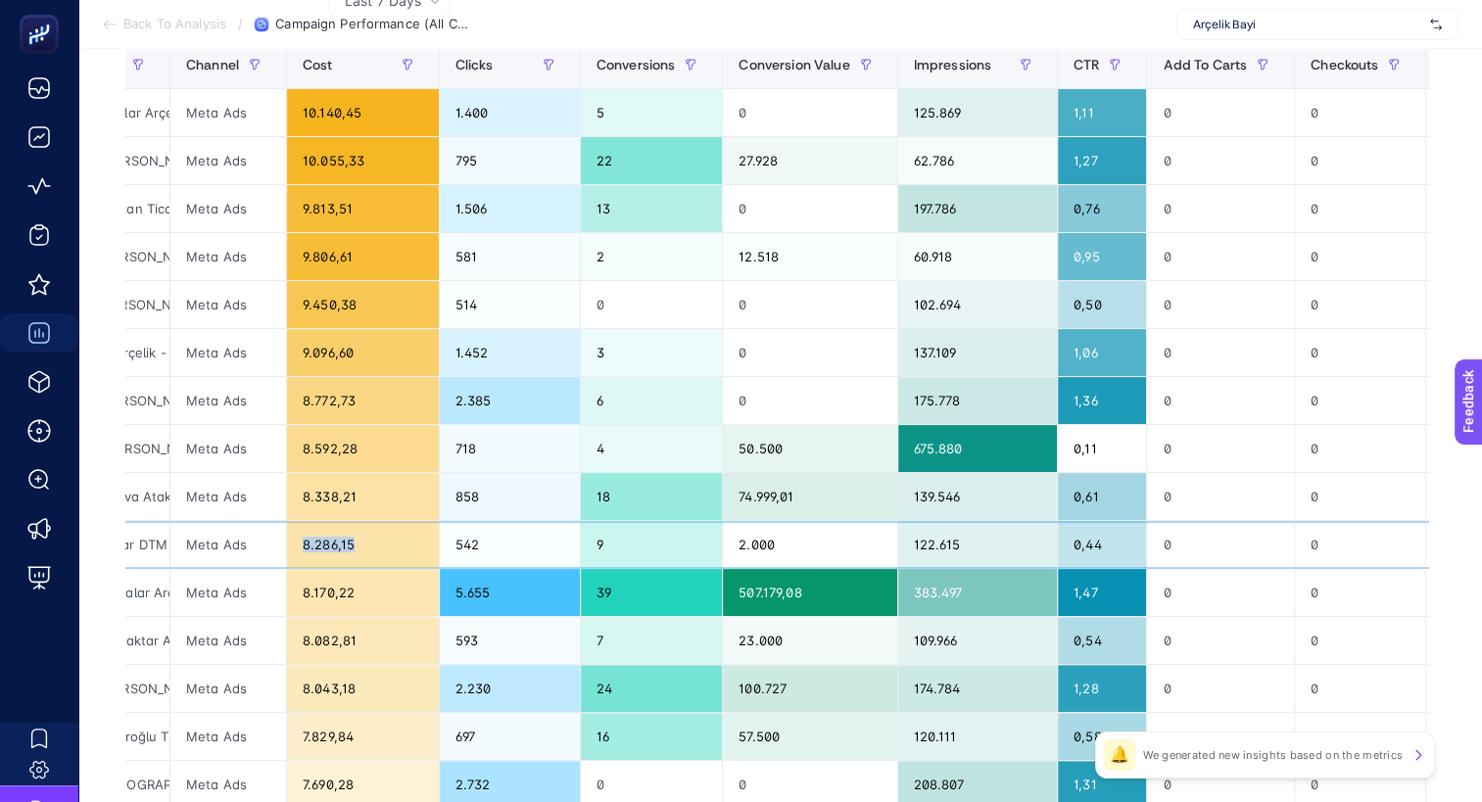
scroll to position [196, 9]
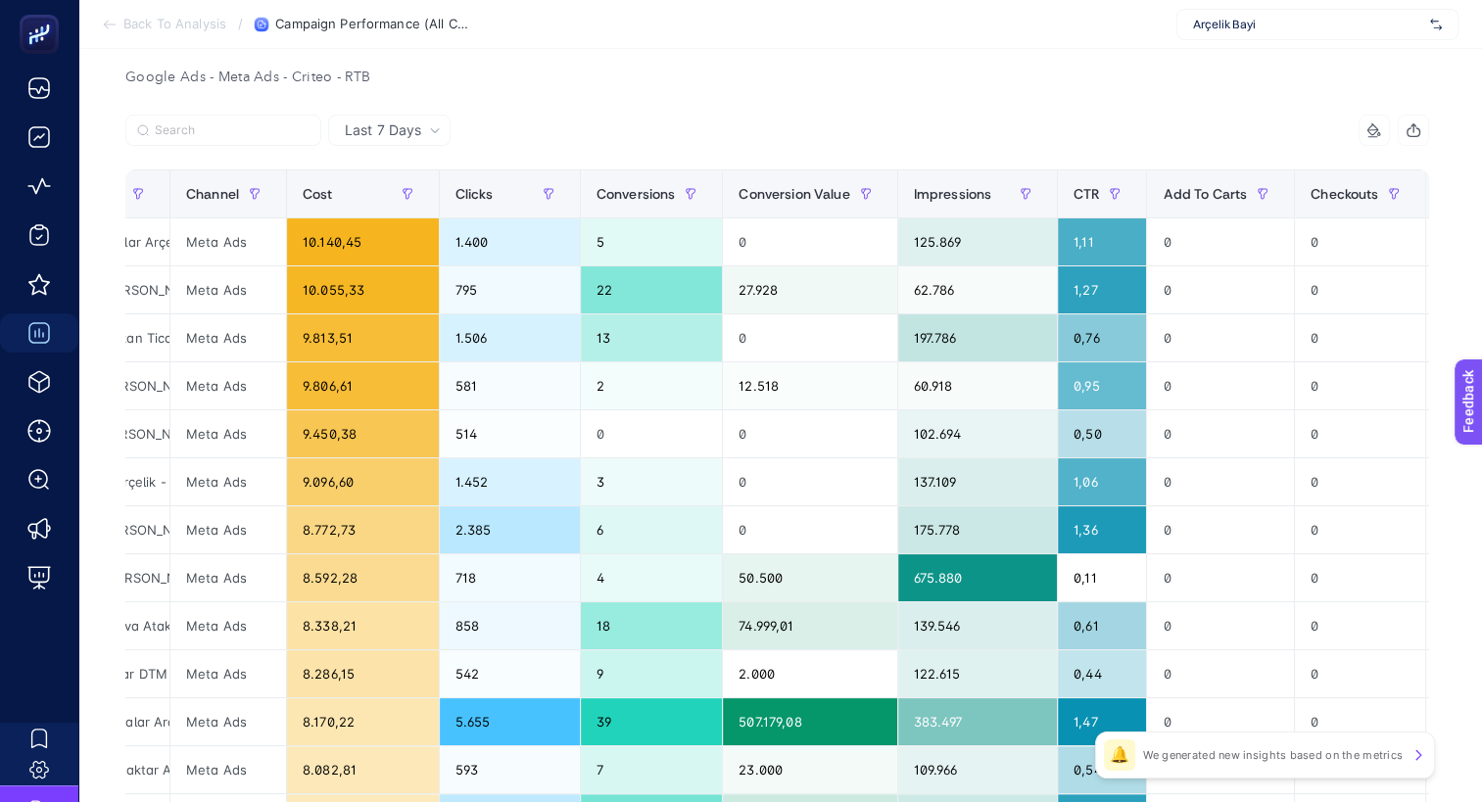
click at [393, 127] on span "Last 7 Days" at bounding box center [383, 131] width 76 height 20
click at [400, 202] on li "Last 30 Days" at bounding box center [389, 206] width 111 height 35
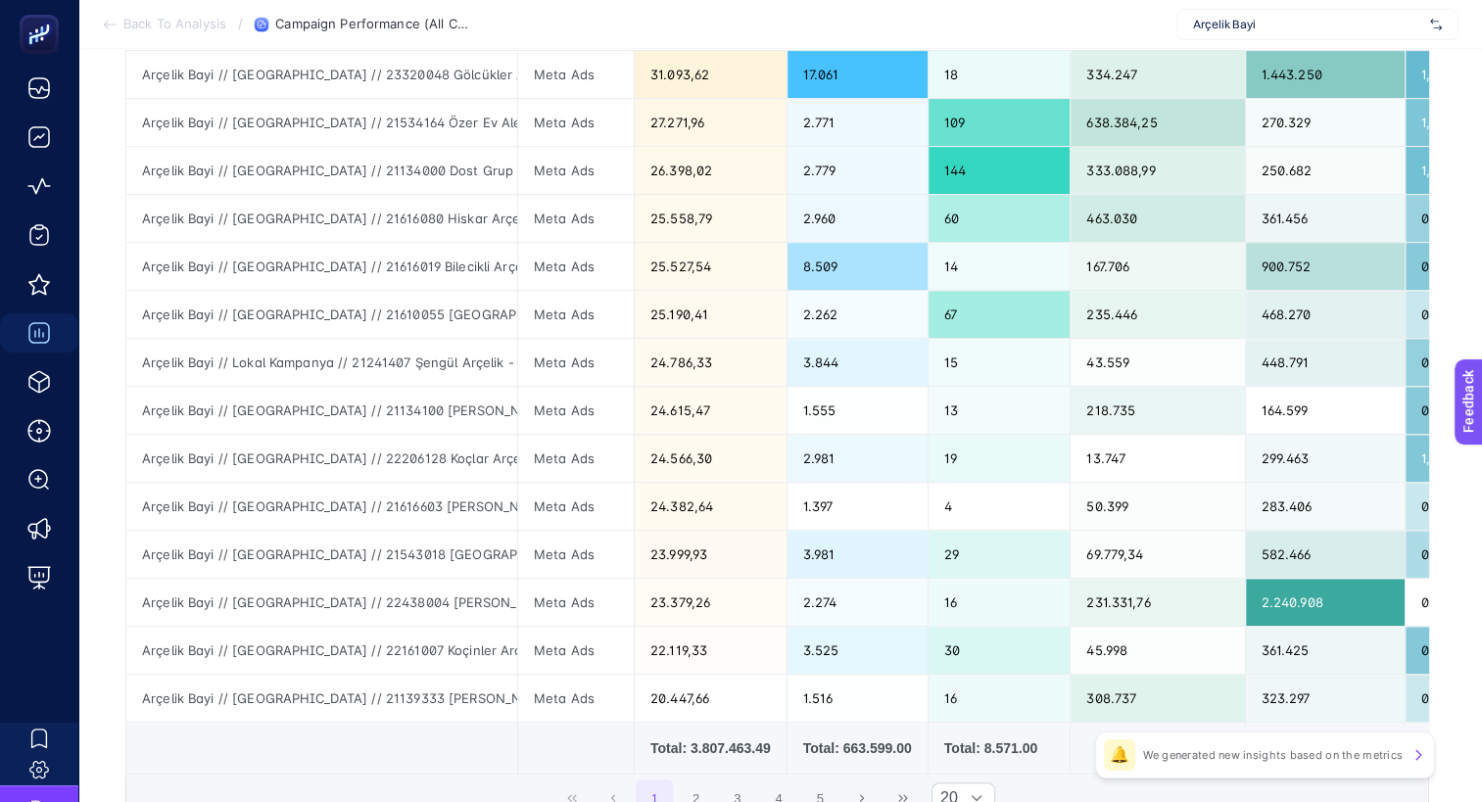
scroll to position [686, 9]
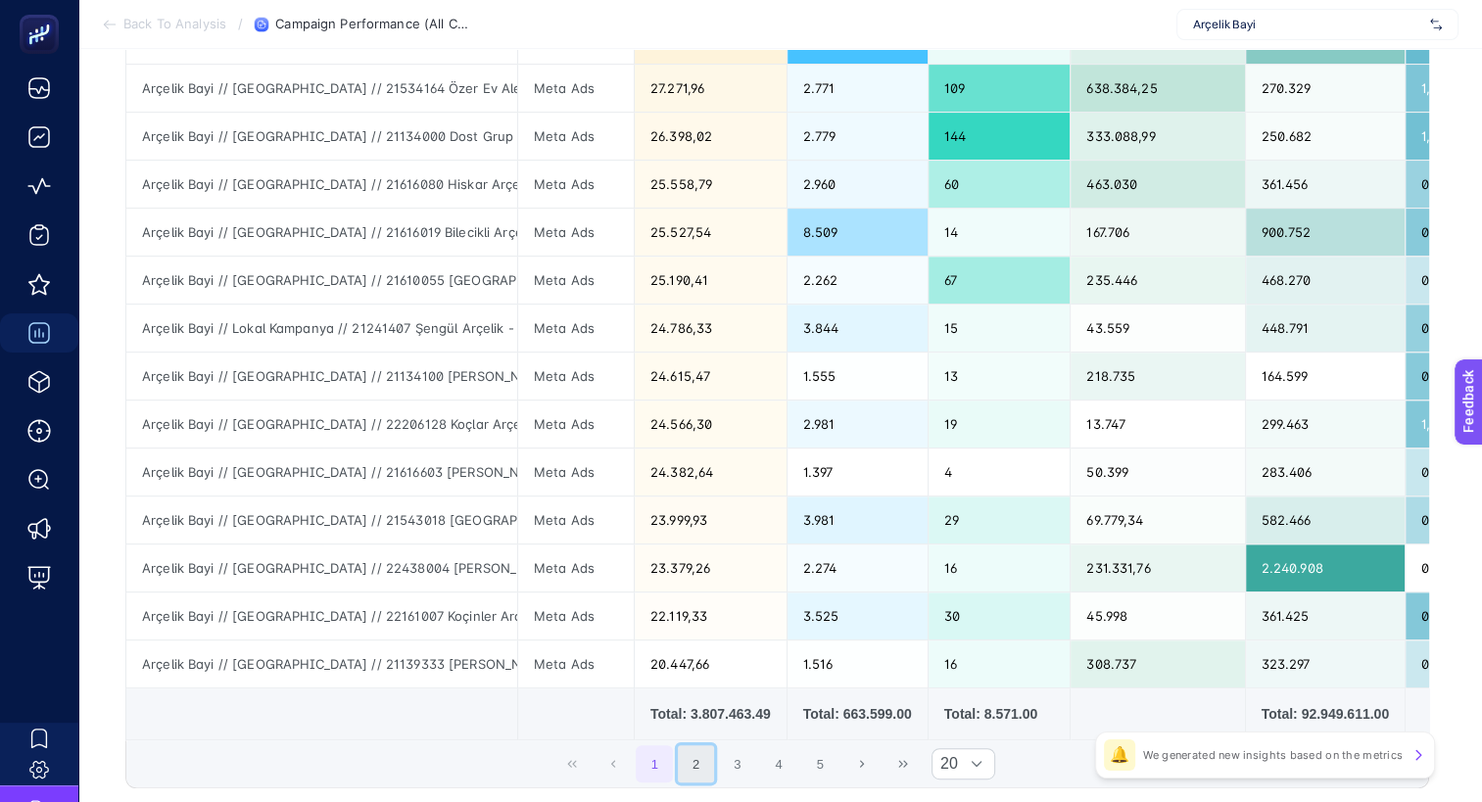
click at [692, 761] on button "2" at bounding box center [696, 764] width 37 height 37
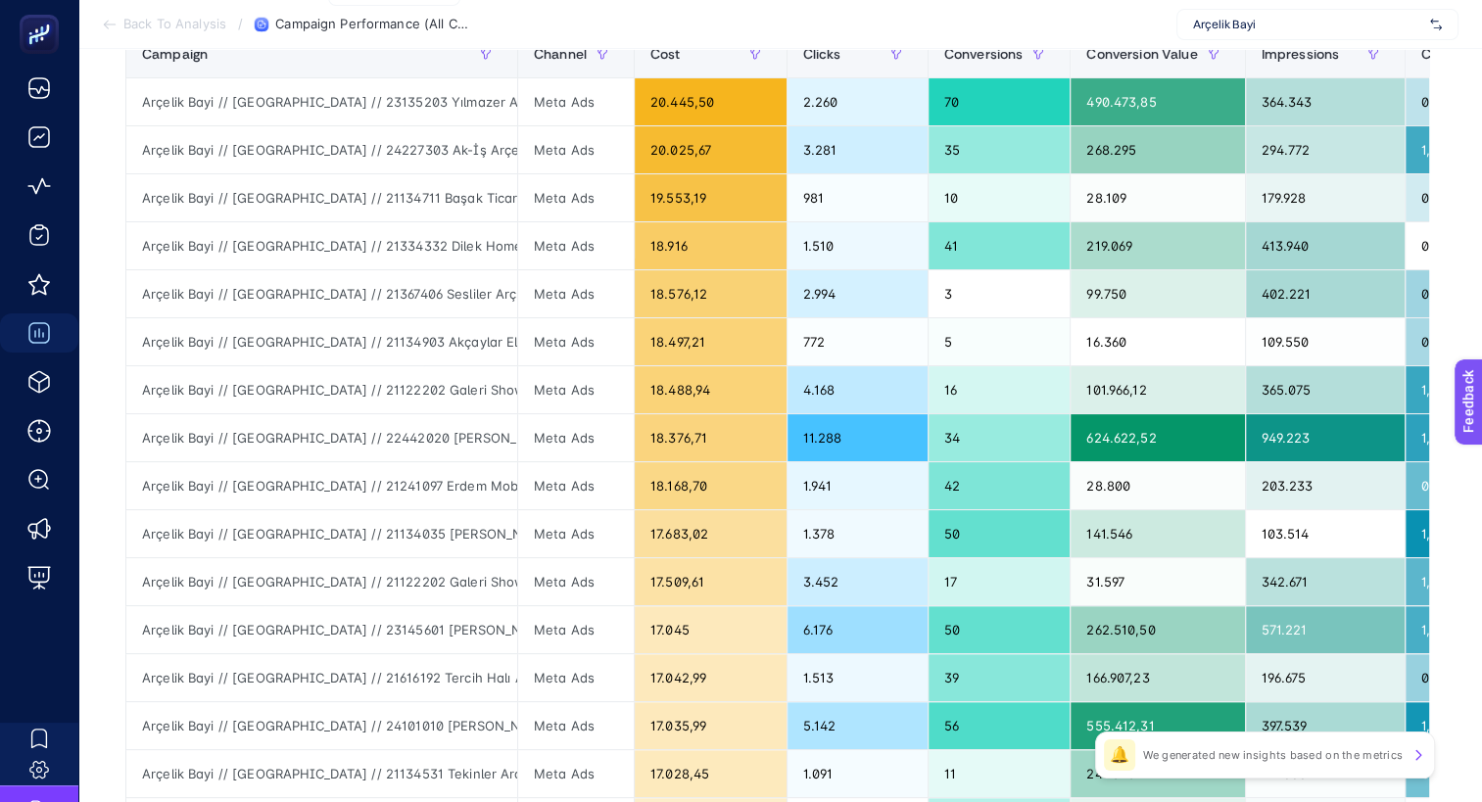
scroll to position [294, 9]
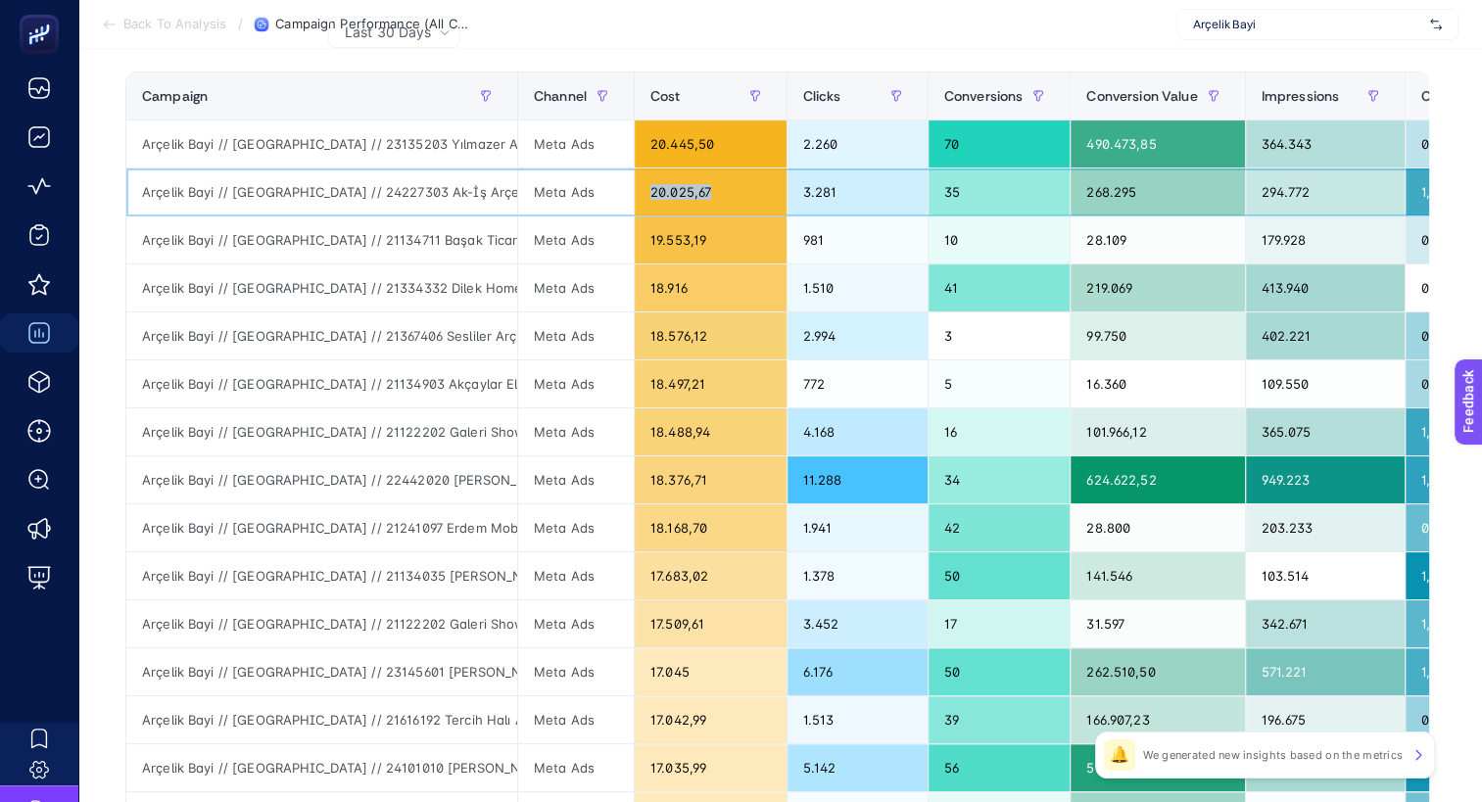
drag, startPoint x: 713, startPoint y: 188, endPoint x: 600, endPoint y: 175, distance: 114.4
click at [600, 175] on tr "Arçelik Bayi // [GEOGRAPHIC_DATA] // 24227303 Ak-İş Arçelik - İE // [GEOGRAPHIC…" at bounding box center [1453, 193] width 2655 height 48
